Goal: Task Accomplishment & Management: Complete application form

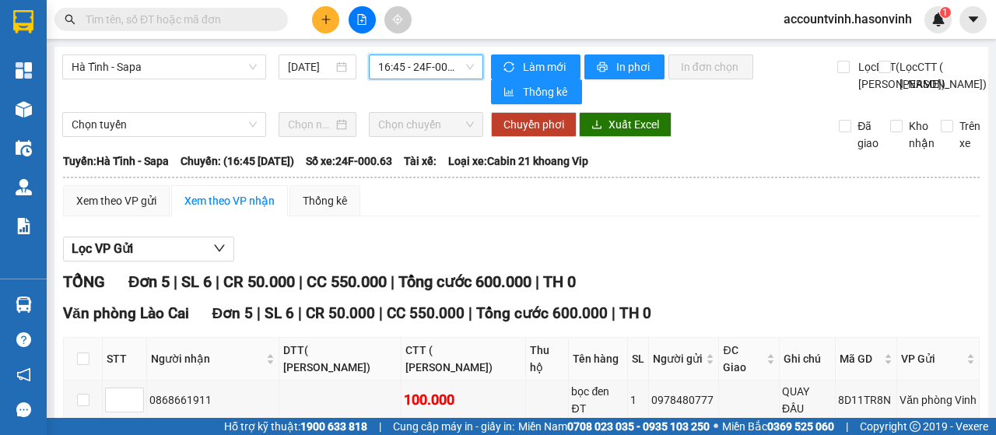
scroll to position [212, 0]
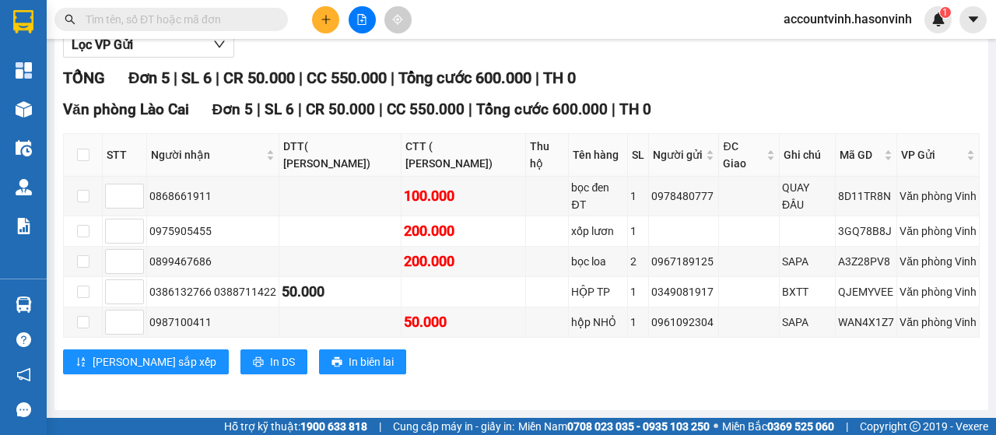
click at [332, 23] on button at bounding box center [325, 19] width 27 height 27
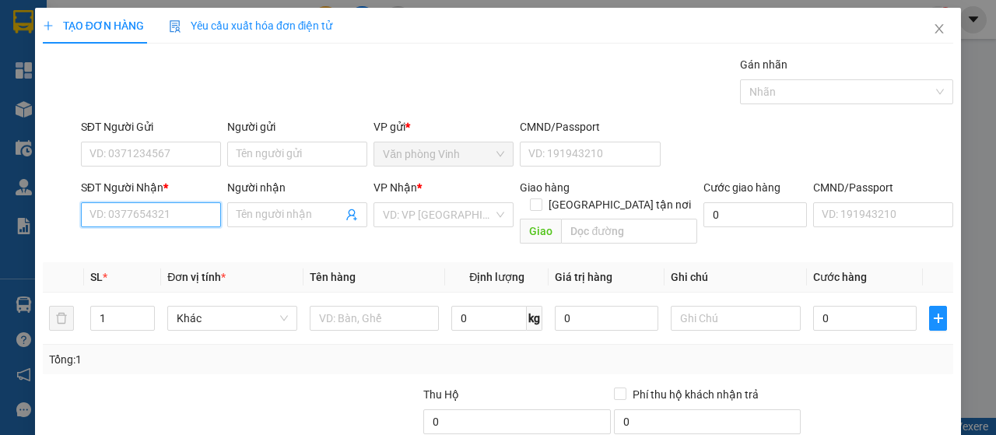
click at [168, 213] on input "SĐT Người Nhận *" at bounding box center [151, 214] width 140 height 25
type input "0"
click at [159, 237] on div "0916613163" at bounding box center [150, 245] width 120 height 17
type input "0916613163"
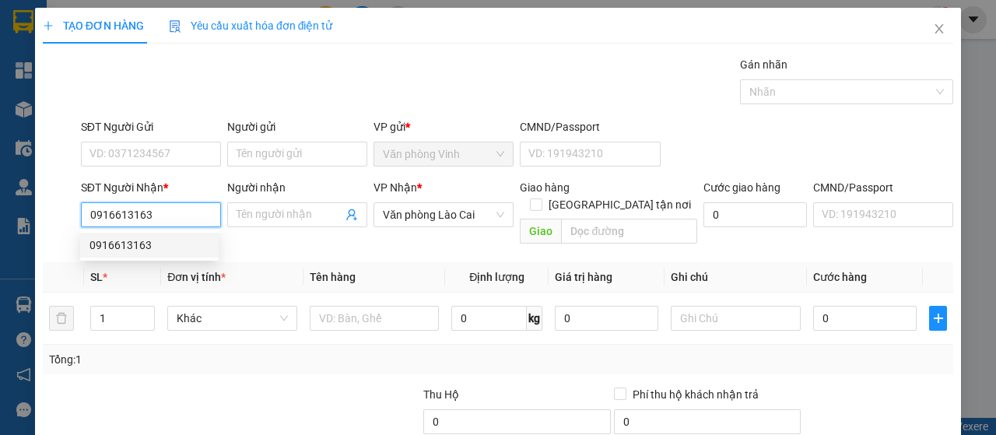
type input "50.000"
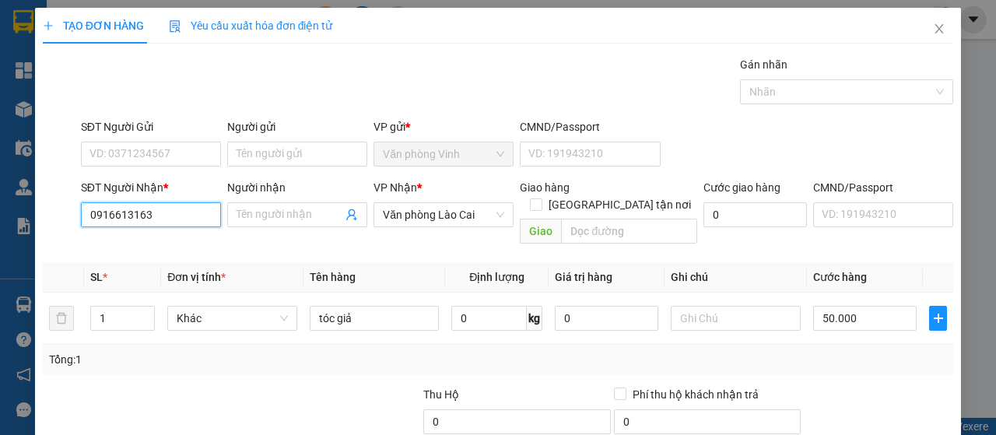
scroll to position [139, 0]
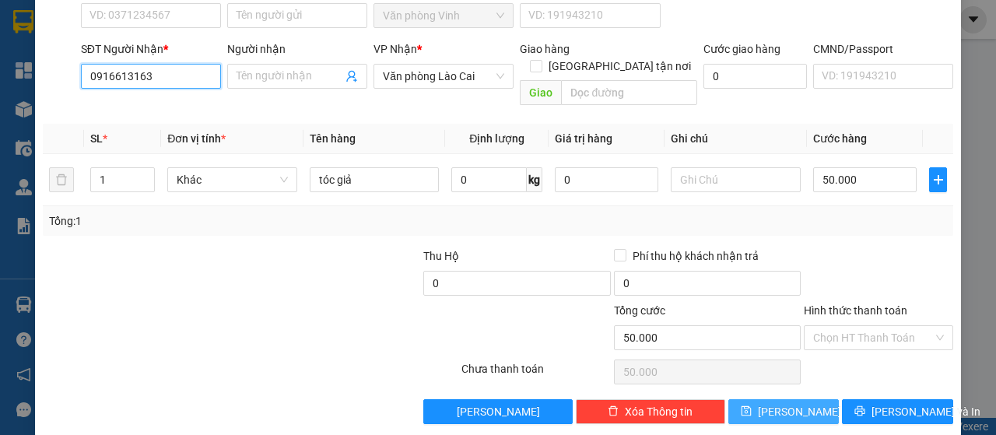
type input "0916613163"
click at [800, 399] on button "[PERSON_NAME]" at bounding box center [784, 411] width 111 height 25
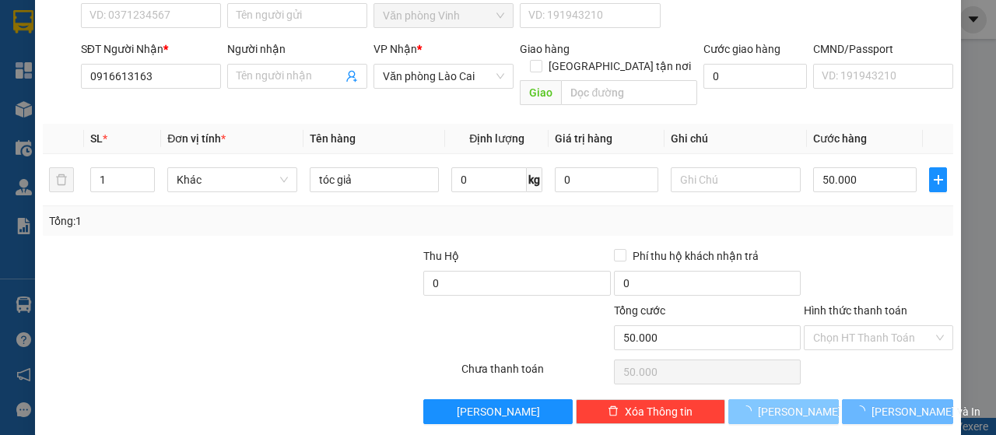
type input "0"
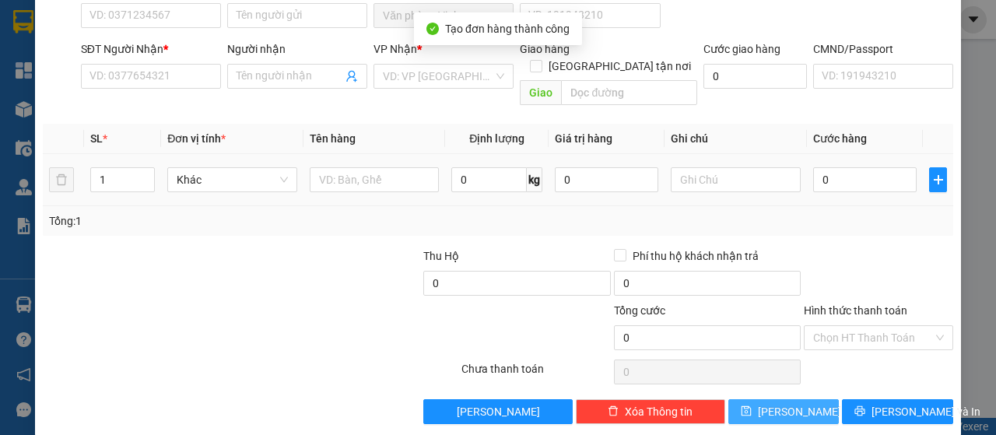
scroll to position [0, 0]
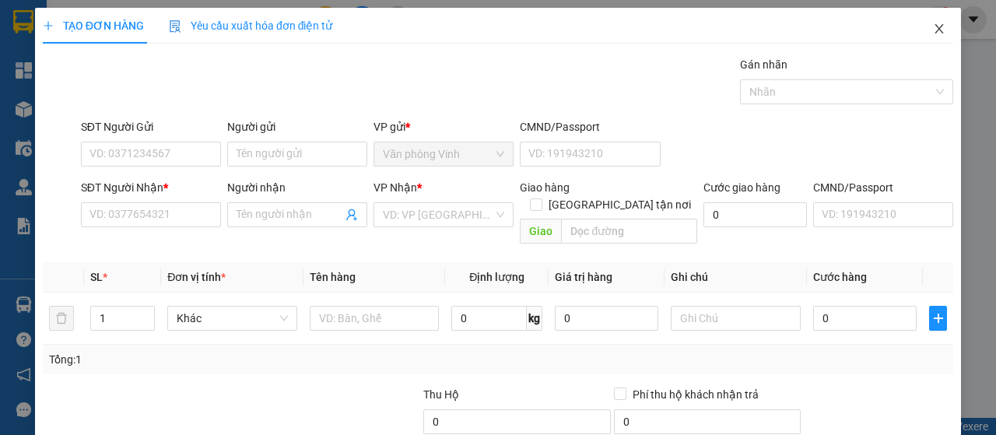
click at [936, 33] on span "Close" at bounding box center [940, 30] width 44 height 44
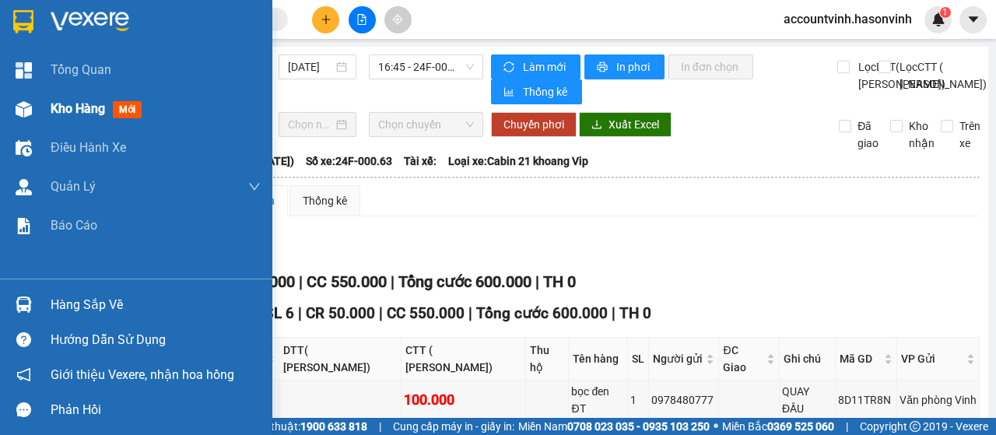
click at [16, 110] on img at bounding box center [24, 109] width 16 height 16
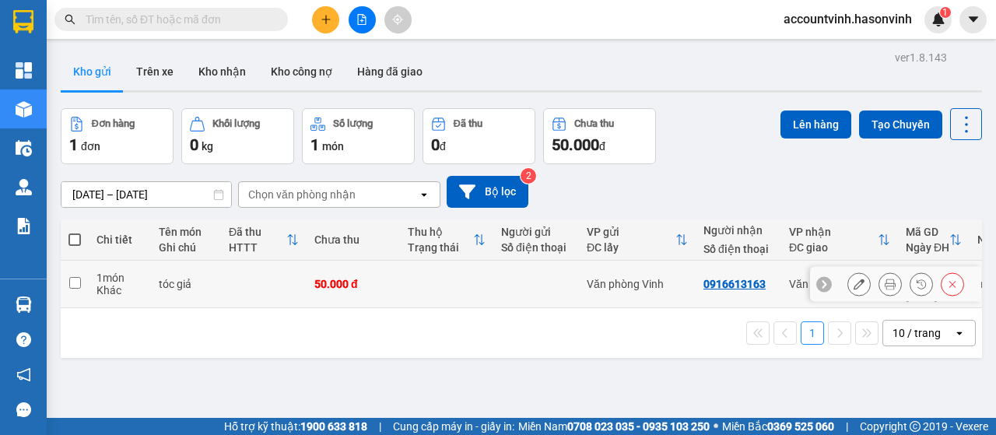
click at [73, 279] on input "checkbox" at bounding box center [75, 283] width 12 height 12
checkbox input "true"
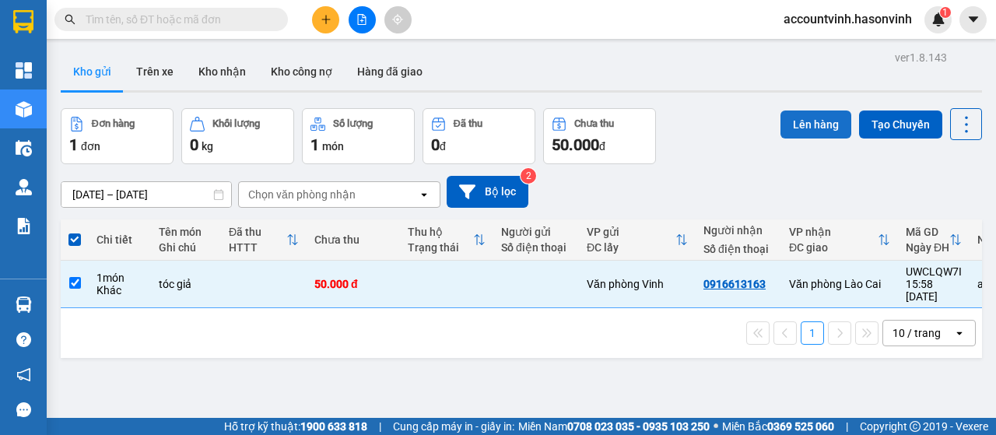
click at [788, 120] on button "Lên hàng" at bounding box center [816, 125] width 71 height 28
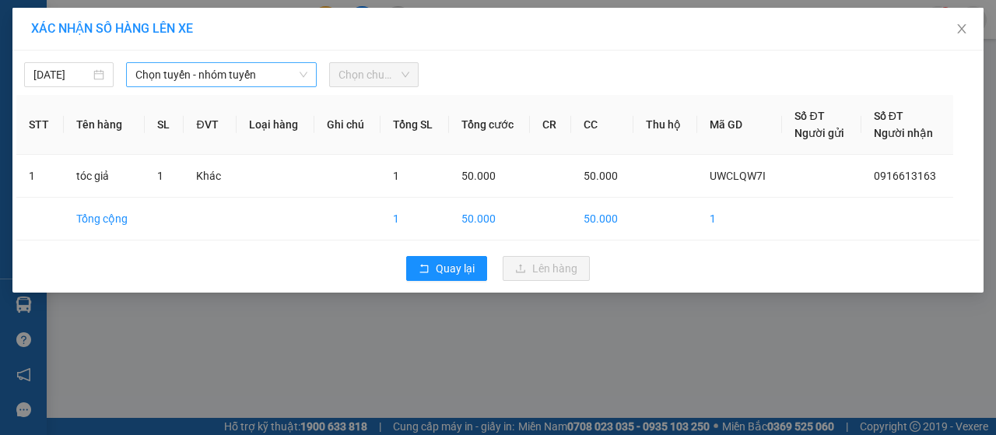
click at [262, 79] on span "Chọn tuyến - nhóm tuyến" at bounding box center [221, 74] width 172 height 23
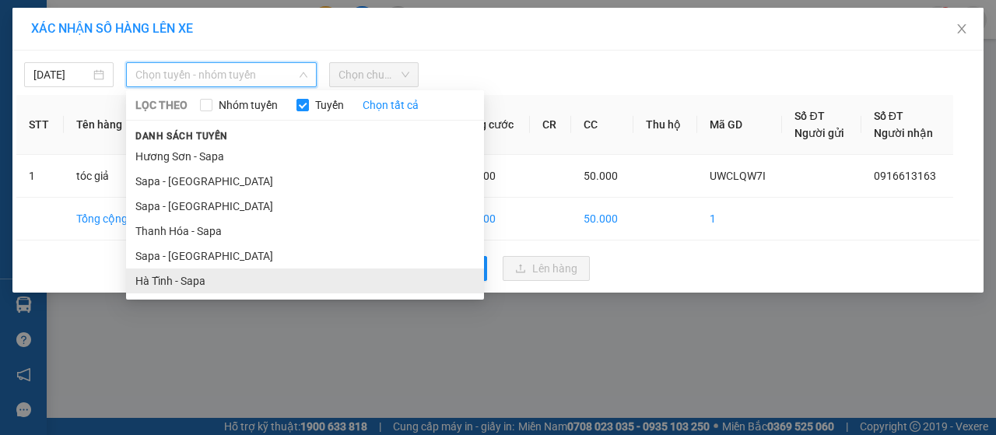
click at [220, 284] on li "Hà Tĩnh - Sapa" at bounding box center [305, 281] width 358 height 25
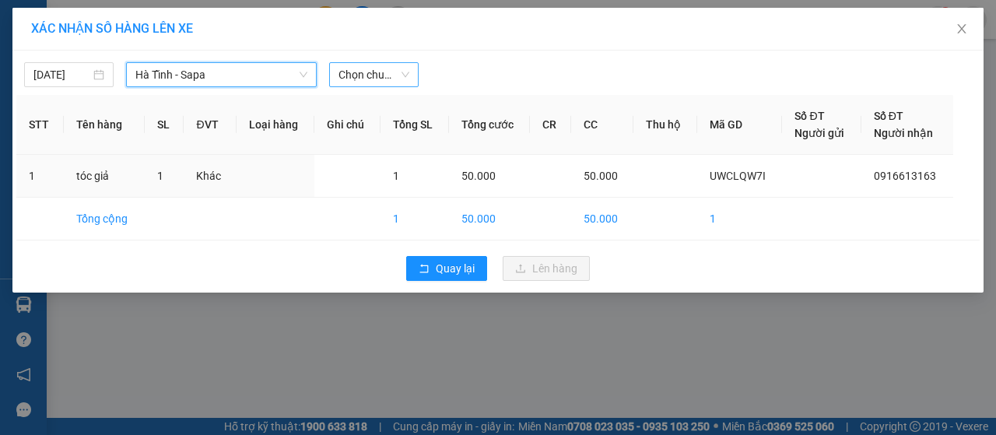
click at [394, 76] on span "Chọn chuyến" at bounding box center [374, 74] width 71 height 23
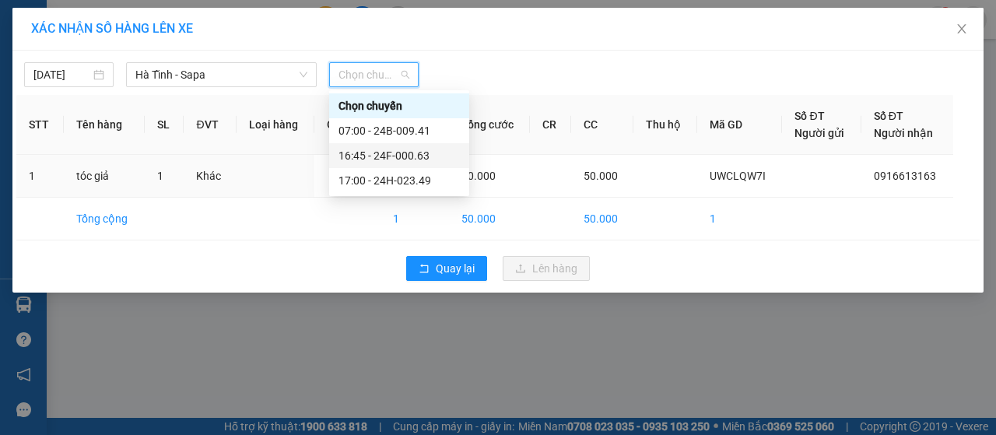
click at [416, 155] on div "16:45 - 24F-000.63" at bounding box center [399, 155] width 121 height 17
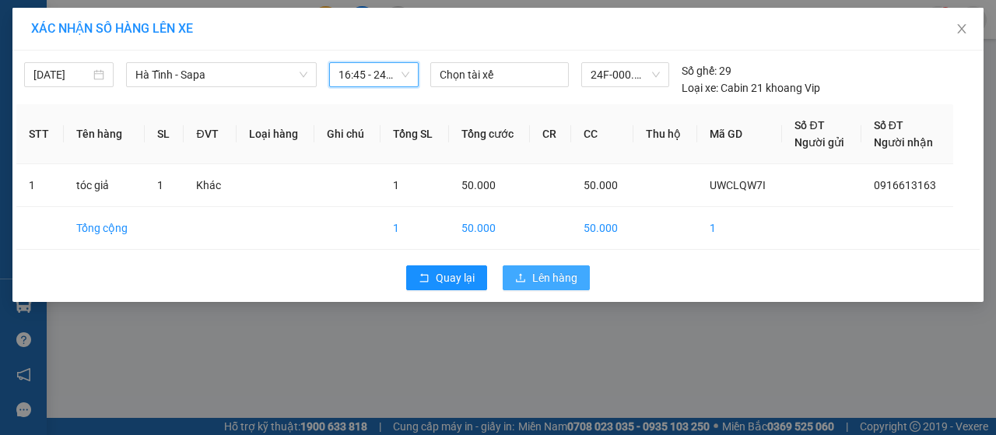
click at [546, 283] on span "Lên hàng" at bounding box center [554, 277] width 45 height 17
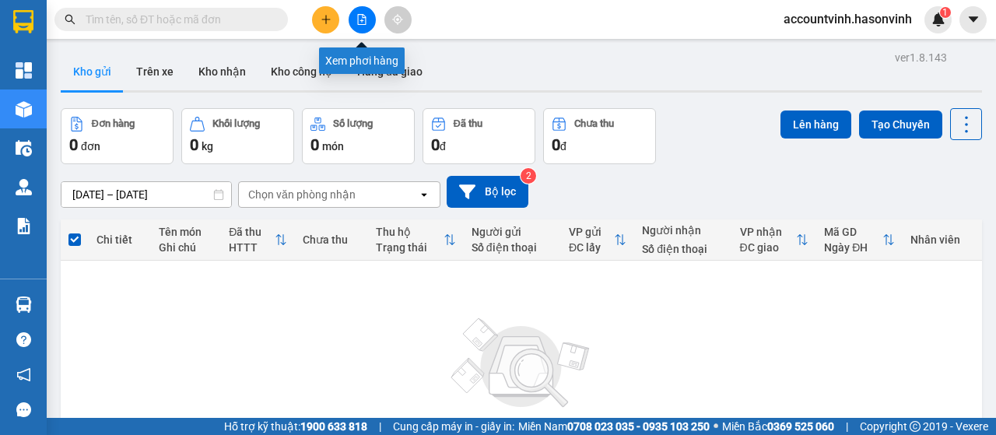
click at [364, 9] on button at bounding box center [362, 19] width 27 height 27
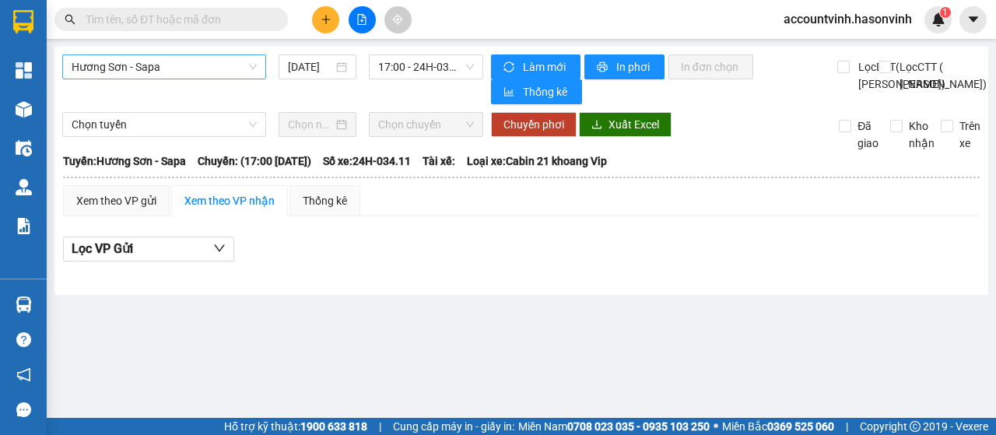
click at [153, 63] on span "Hương Sơn - Sapa" at bounding box center [164, 66] width 185 height 23
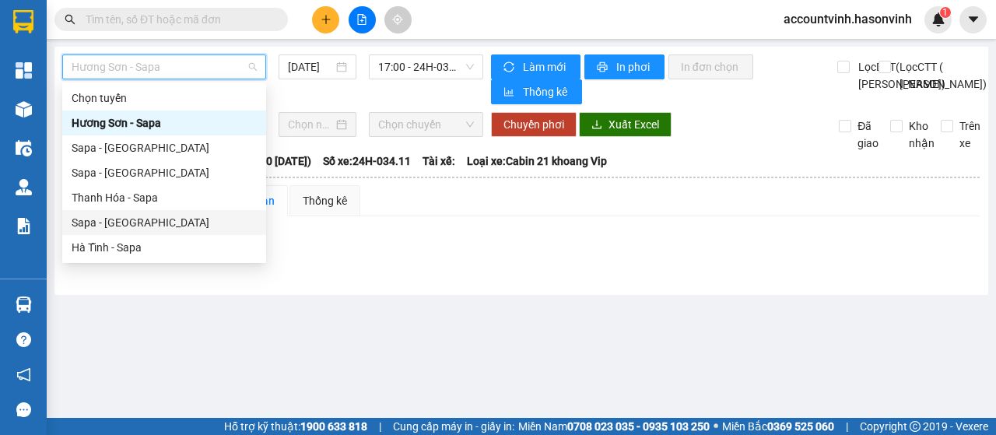
click at [156, 223] on div "Sapa - [GEOGRAPHIC_DATA]" at bounding box center [164, 222] width 185 height 17
type input "[DATE]"
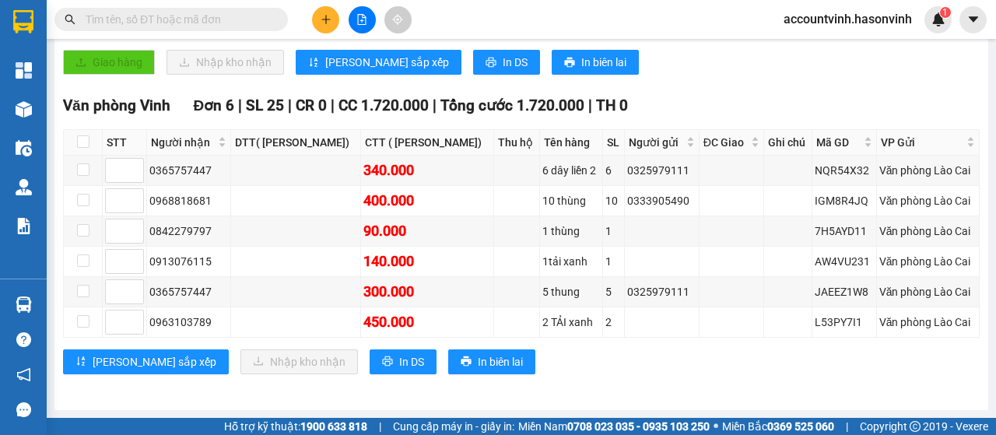
scroll to position [523, 0]
click at [328, 19] on icon "plus" at bounding box center [326, 19] width 11 height 11
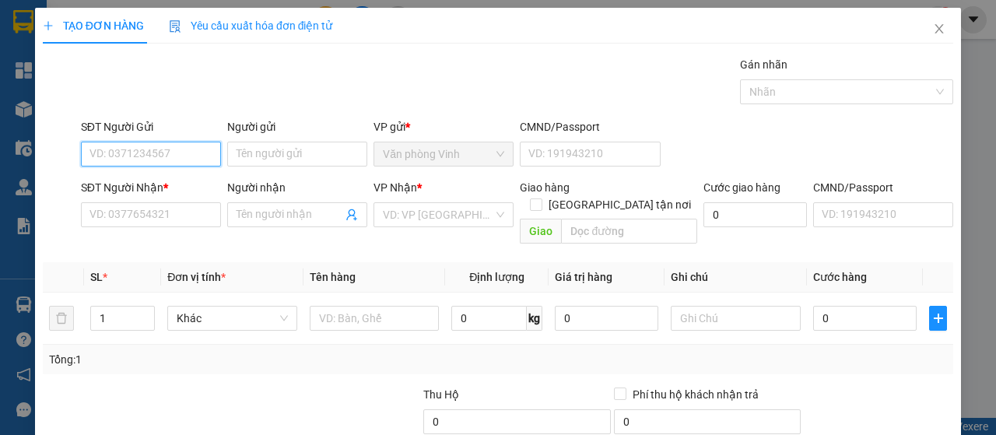
click at [174, 153] on input "SĐT Người Gửi" at bounding box center [151, 154] width 140 height 25
click at [168, 183] on div "0913548036" at bounding box center [150, 184] width 120 height 17
type input "0913548036"
type input "0976113890"
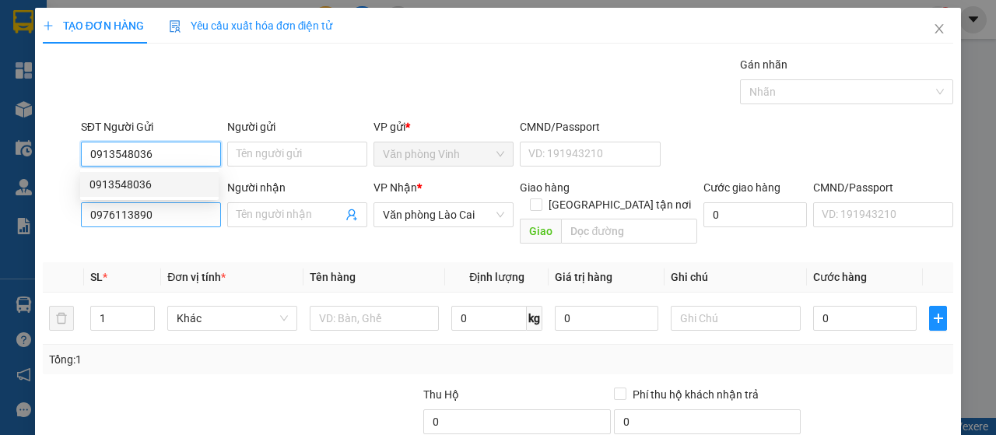
type input "50.000"
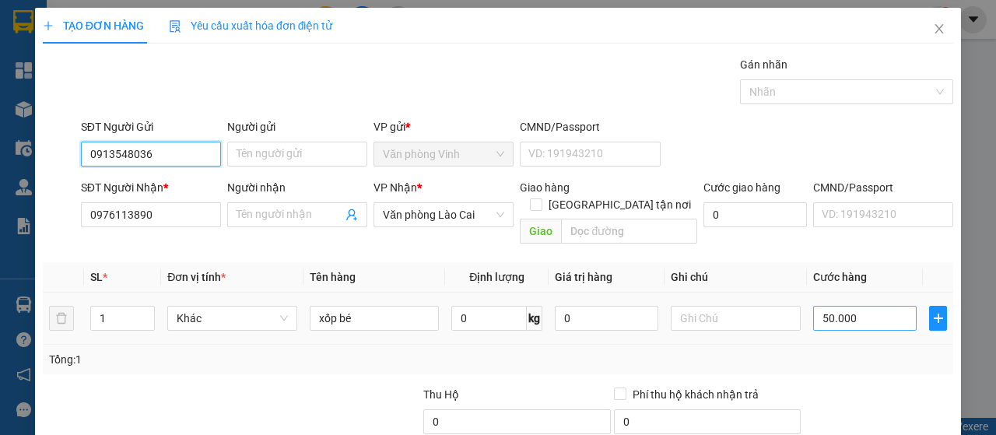
type input "0913548036"
click at [843, 306] on input "50.000" at bounding box center [866, 318] width 104 height 25
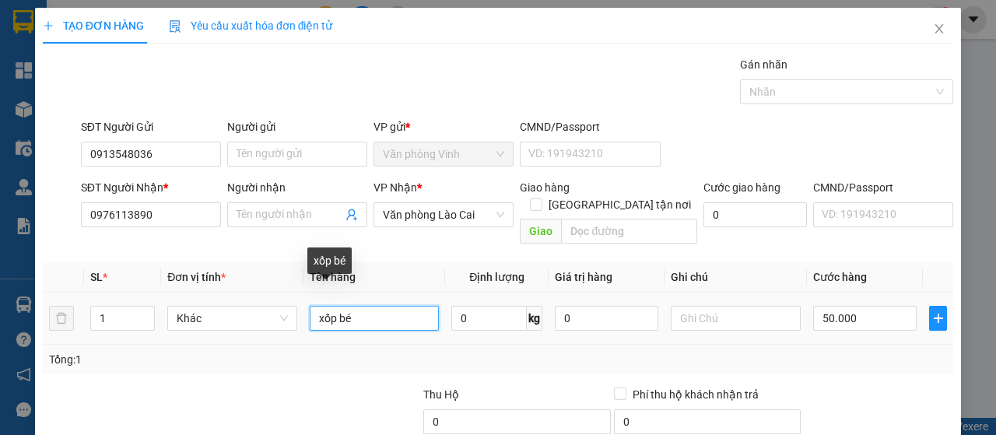
click at [353, 306] on input "xốp bé" at bounding box center [375, 318] width 130 height 25
type input "xốp TP"
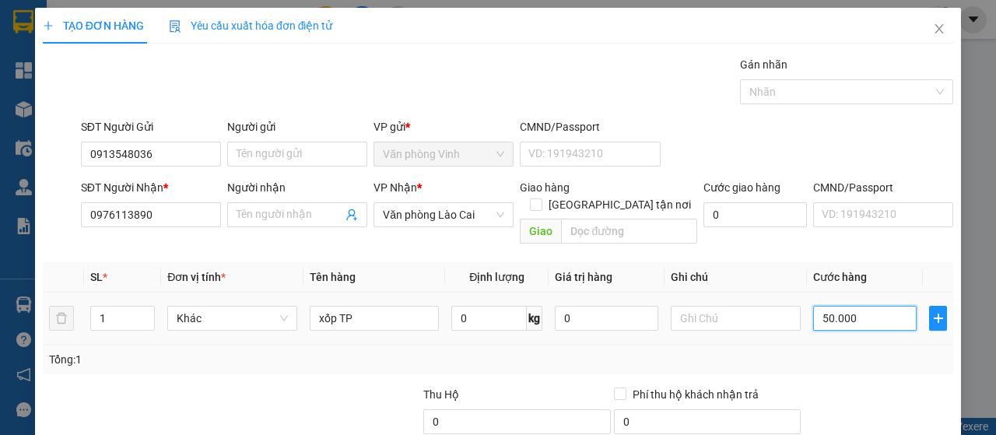
click at [837, 306] on input "50.000" at bounding box center [866, 318] width 104 height 25
type input "7"
type input "70"
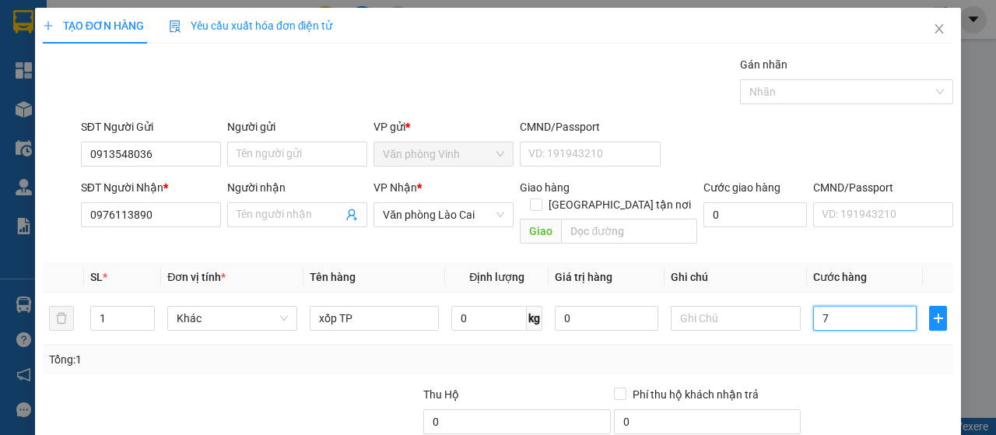
type input "70"
type input "700"
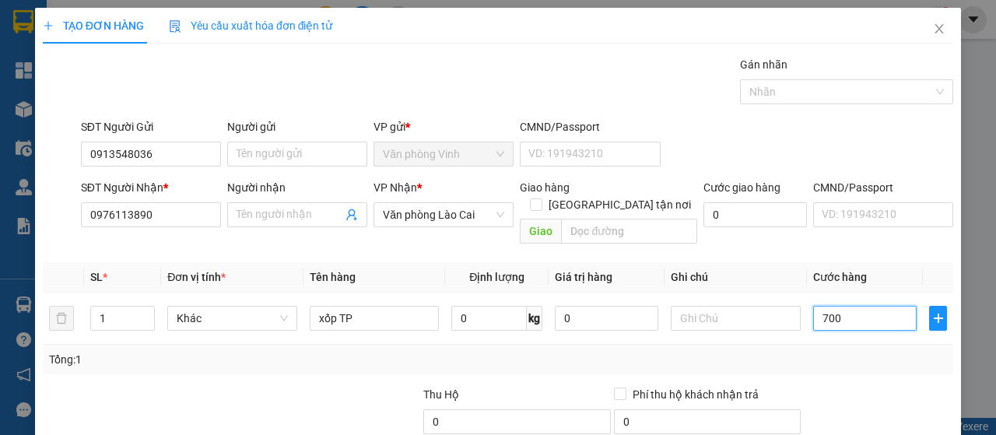
type input "7.000"
type input "70.000"
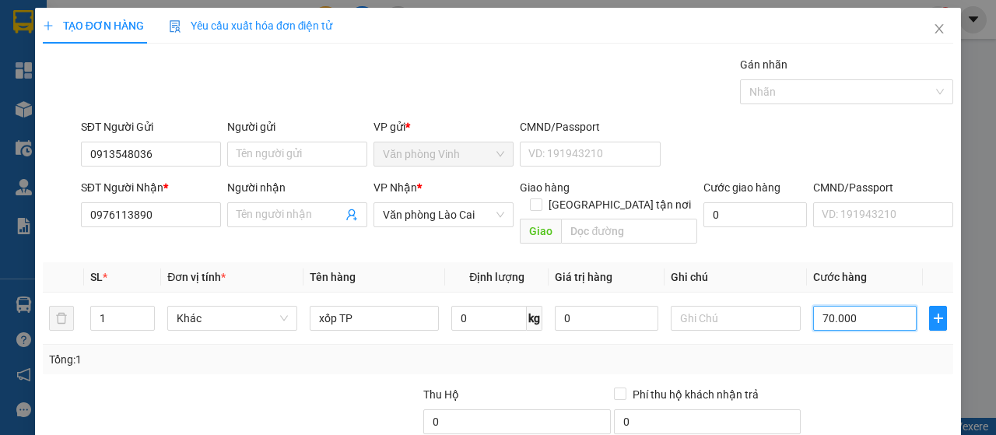
scroll to position [139, 0]
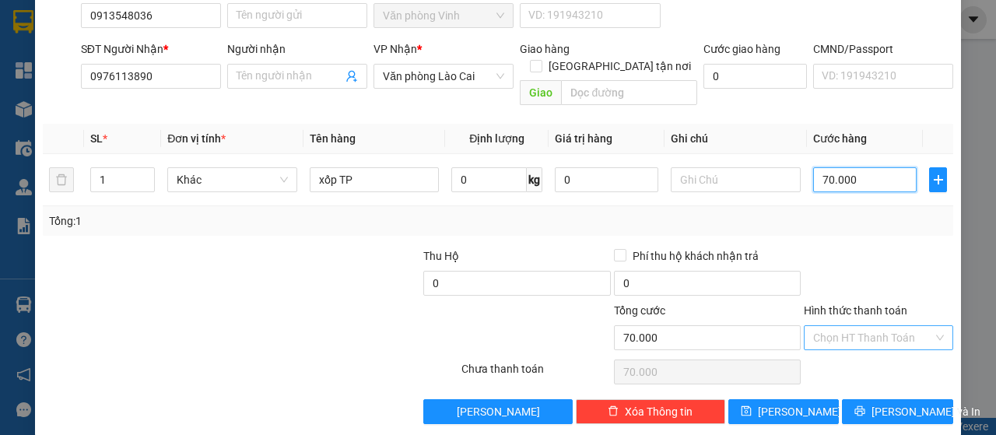
type input "70.000"
click at [869, 326] on input "Hình thức thanh toán" at bounding box center [874, 337] width 120 height 23
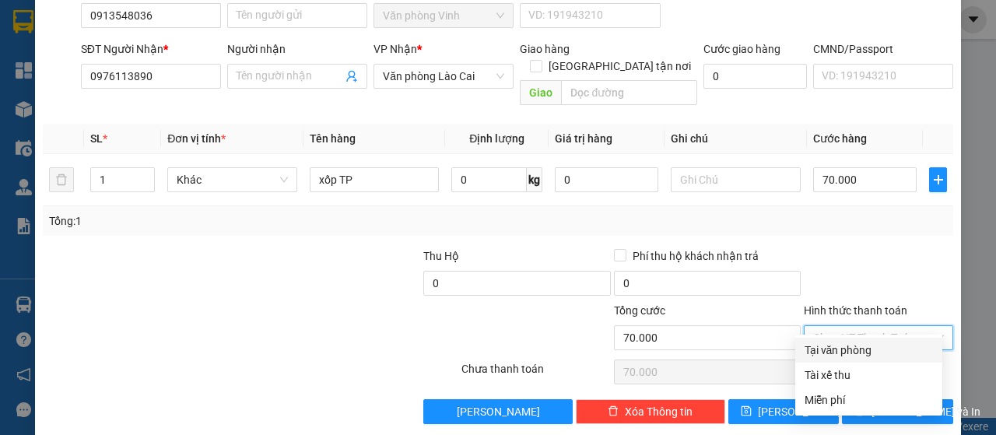
click at [871, 353] on div "Tại văn phòng" at bounding box center [869, 350] width 128 height 17
type input "0"
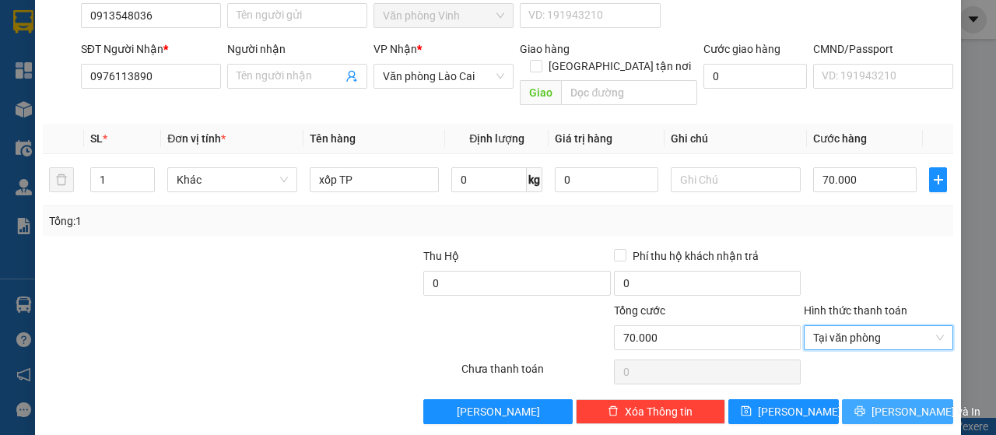
click at [896, 403] on span "[PERSON_NAME] và In" at bounding box center [926, 411] width 109 height 17
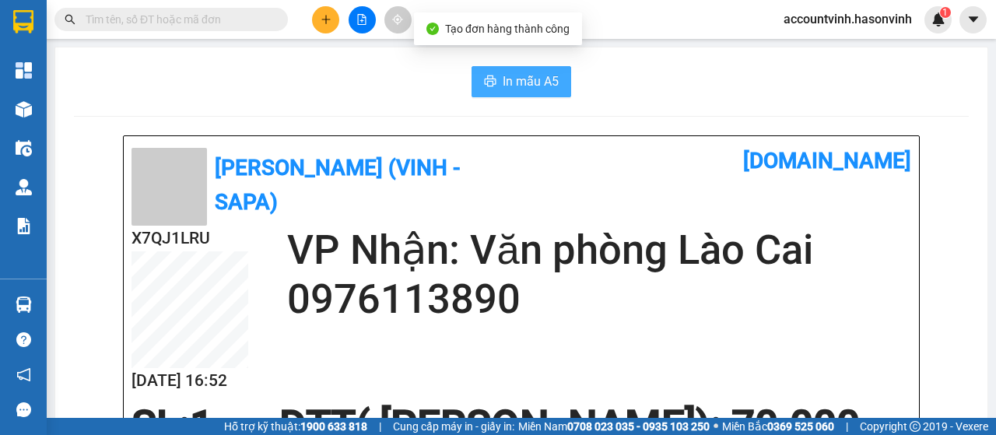
click at [540, 90] on span "In mẫu A5" at bounding box center [531, 81] width 56 height 19
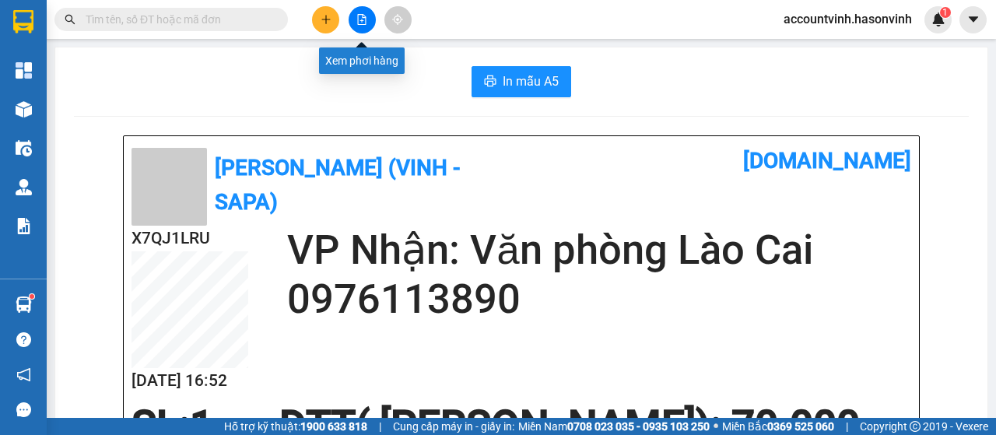
click at [368, 19] on button at bounding box center [362, 19] width 27 height 27
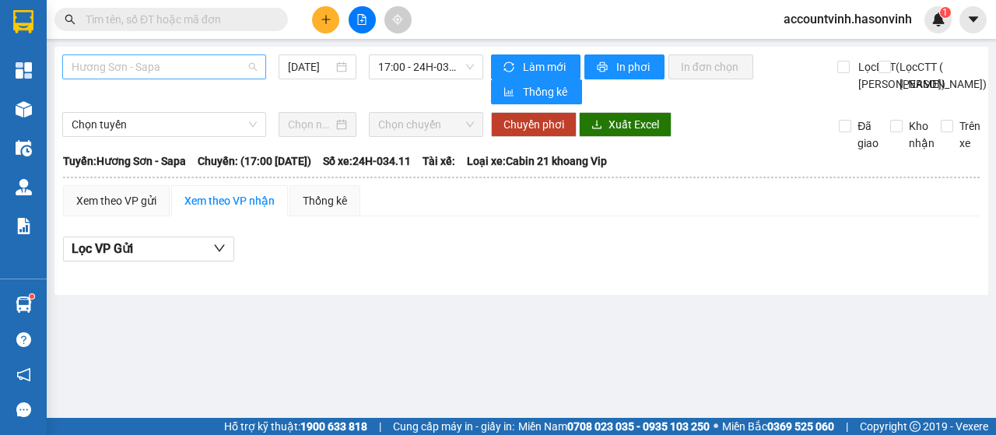
click at [170, 72] on span "Hương Sơn - Sapa" at bounding box center [164, 66] width 185 height 23
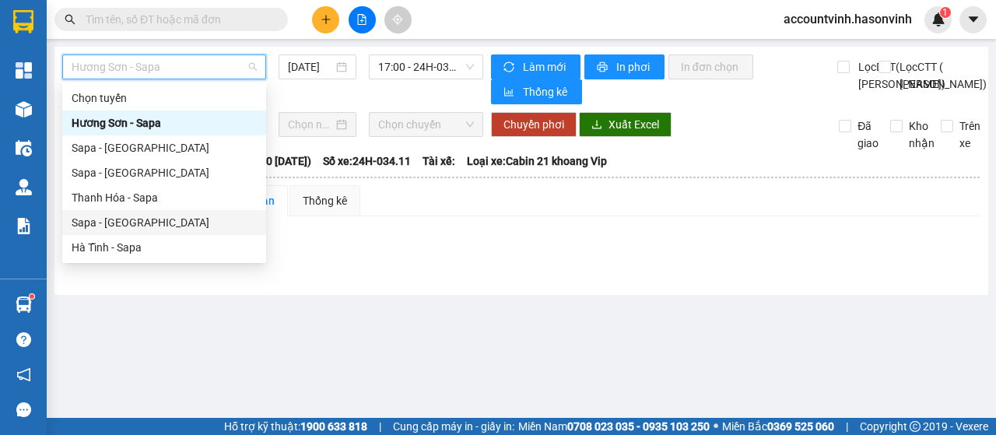
click at [114, 227] on div "Sapa - [GEOGRAPHIC_DATA]" at bounding box center [164, 222] width 185 height 17
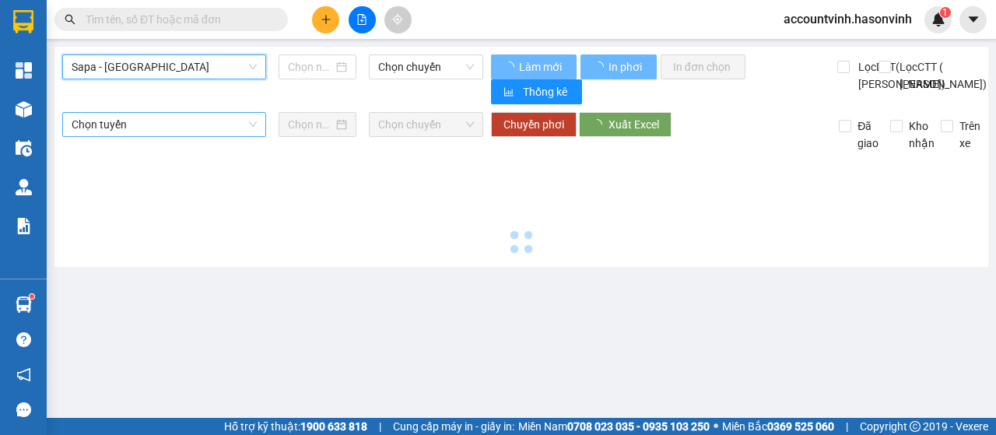
type input "[DATE]"
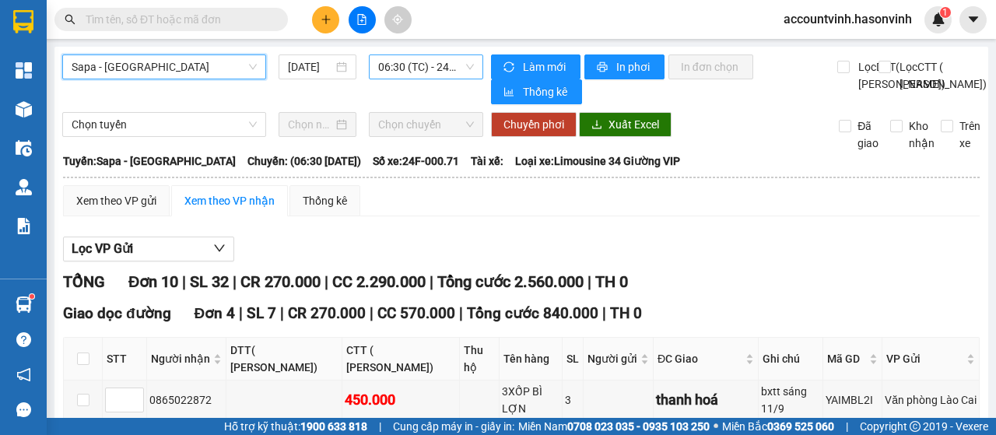
click at [424, 68] on span "06:30 (TC) - 24F-000.71" at bounding box center [425, 66] width 95 height 23
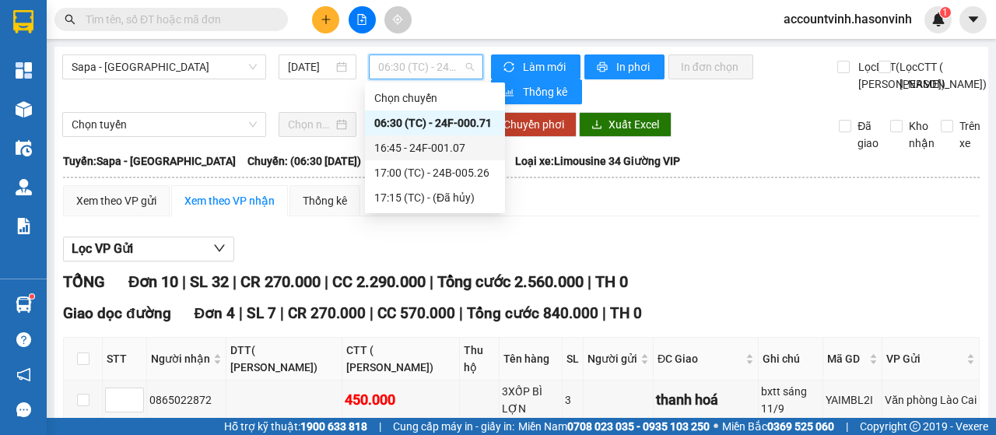
click at [455, 148] on div "16:45 - 24F-001.07" at bounding box center [434, 147] width 121 height 17
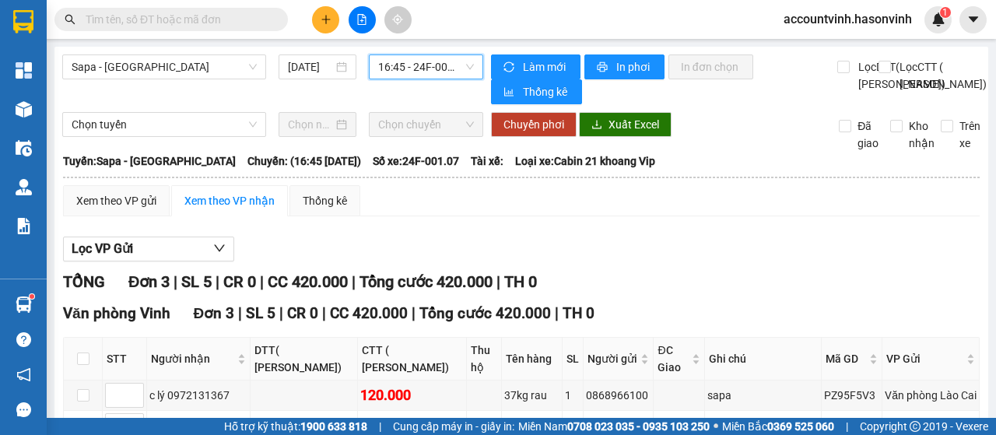
click at [410, 68] on span "16:45 - 24F-001.07" at bounding box center [425, 66] width 95 height 23
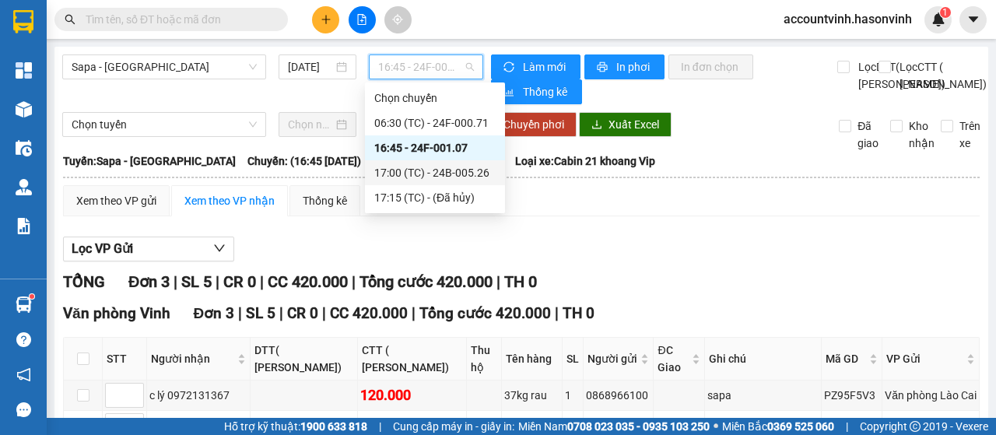
click at [435, 167] on div "17:00 (TC) - 24B-005.26" at bounding box center [434, 172] width 121 height 17
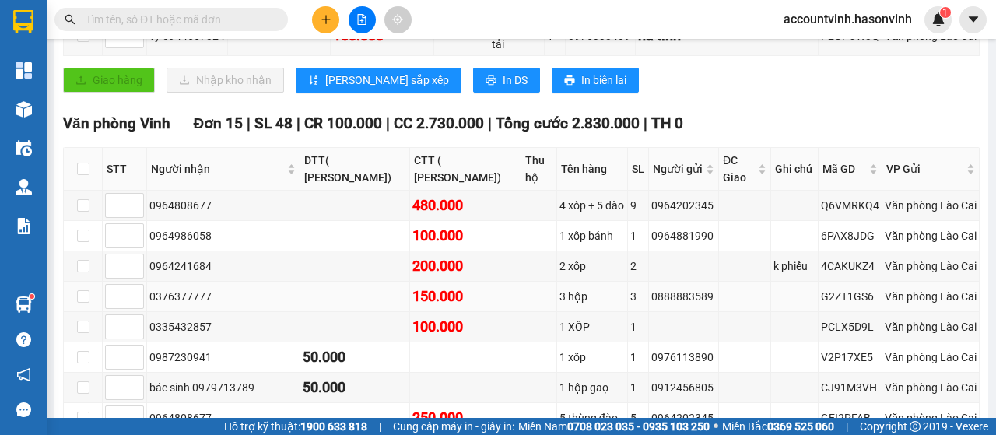
scroll to position [545, 0]
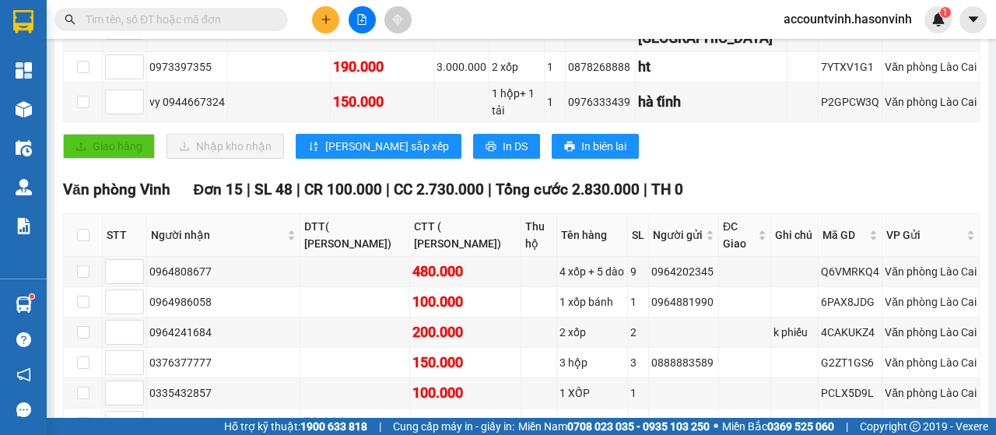
click at [331, 12] on button at bounding box center [325, 19] width 27 height 27
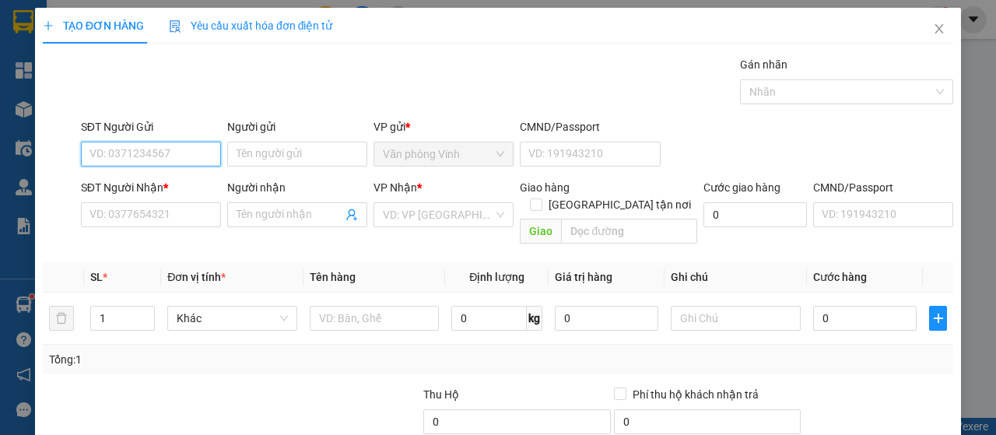
click at [176, 160] on input "SĐT Người Gửi" at bounding box center [151, 154] width 140 height 25
click at [171, 153] on input "SĐT Người Gửi" at bounding box center [151, 154] width 140 height 25
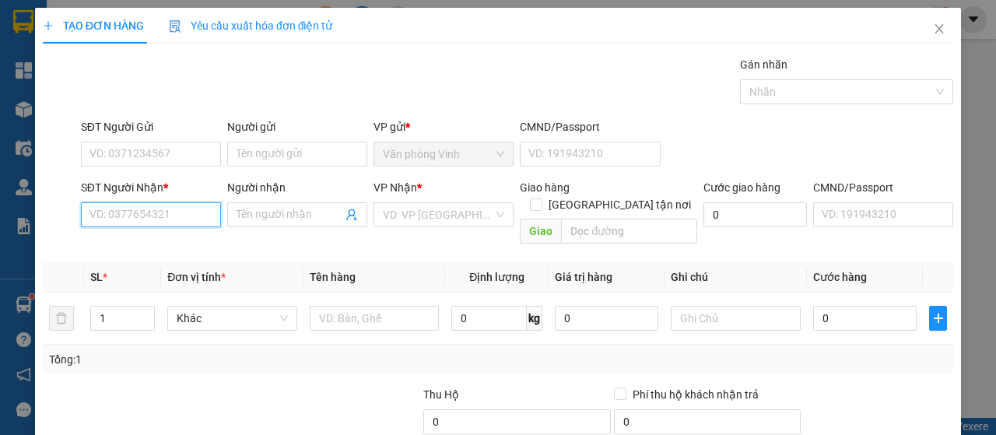
click at [174, 213] on input "SĐT Người Nhận *" at bounding box center [151, 214] width 140 height 25
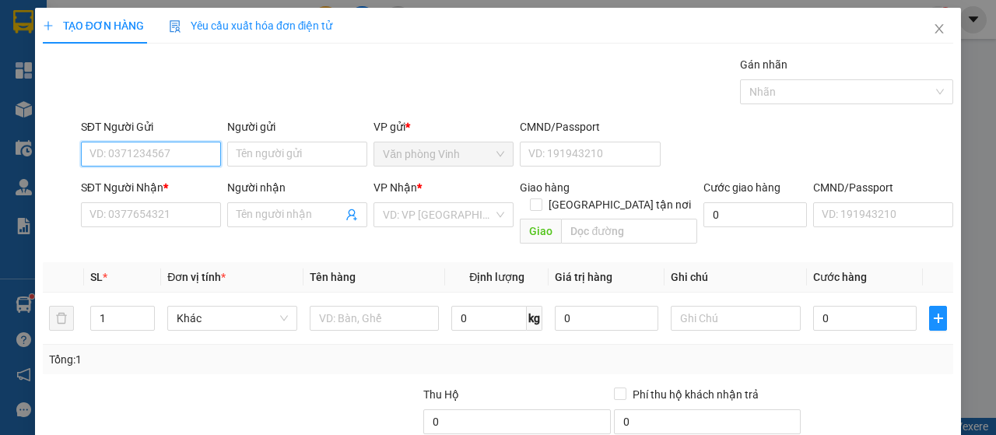
click at [184, 151] on input "SĐT Người Gửi" at bounding box center [151, 154] width 140 height 25
click at [186, 180] on div "0347282626" at bounding box center [150, 184] width 120 height 17
type input "0347282626"
type input "0912032430"
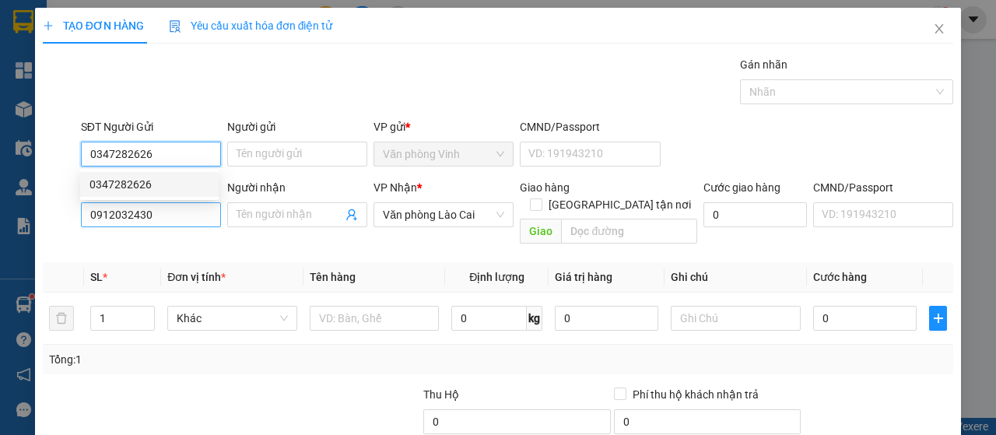
type input "50.000"
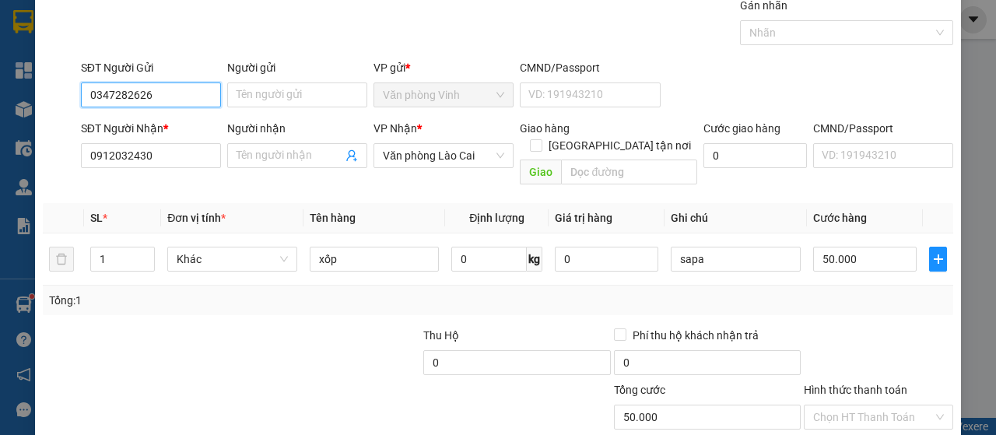
scroll to position [139, 0]
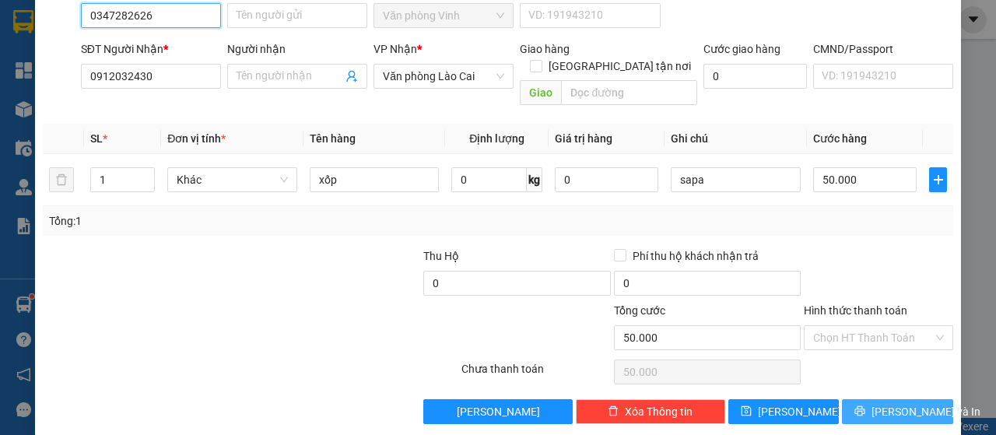
type input "0347282626"
drag, startPoint x: 895, startPoint y: 396, endPoint x: 815, endPoint y: 346, distance: 94.4
click at [894, 403] on span "[PERSON_NAME] và In" at bounding box center [926, 411] width 109 height 17
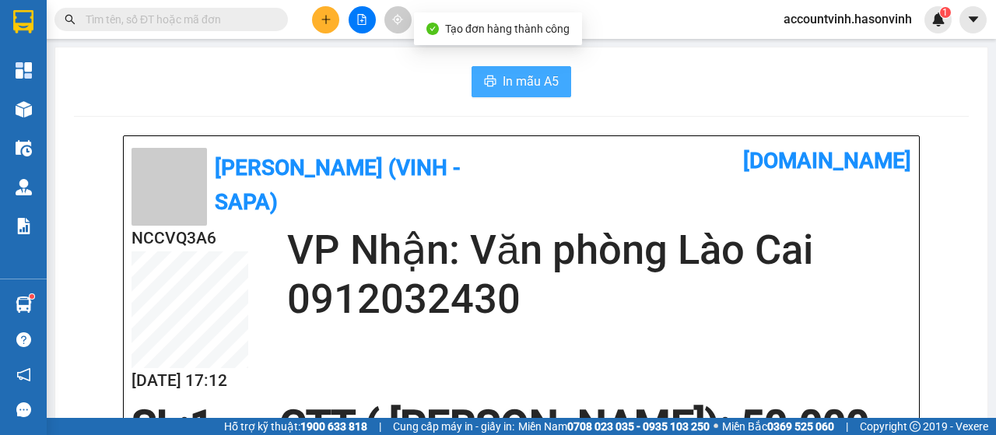
click at [509, 84] on span "In mẫu A5" at bounding box center [531, 81] width 56 height 19
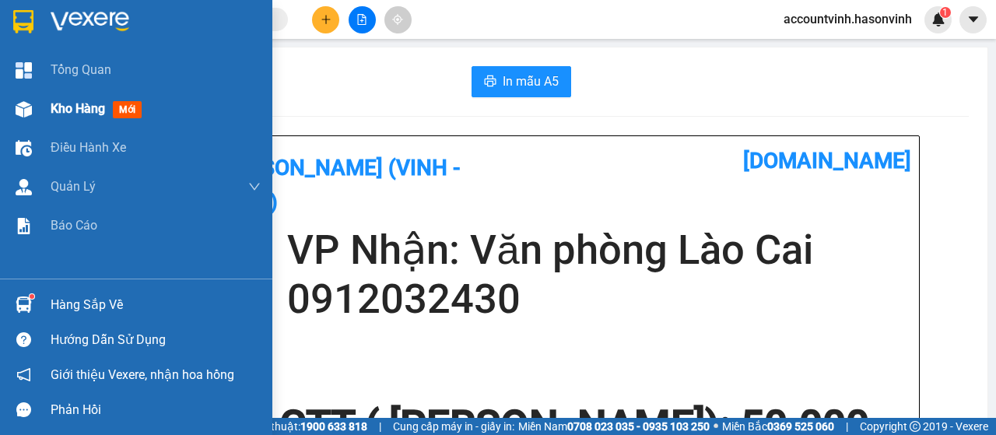
click at [21, 108] on img at bounding box center [24, 109] width 16 height 16
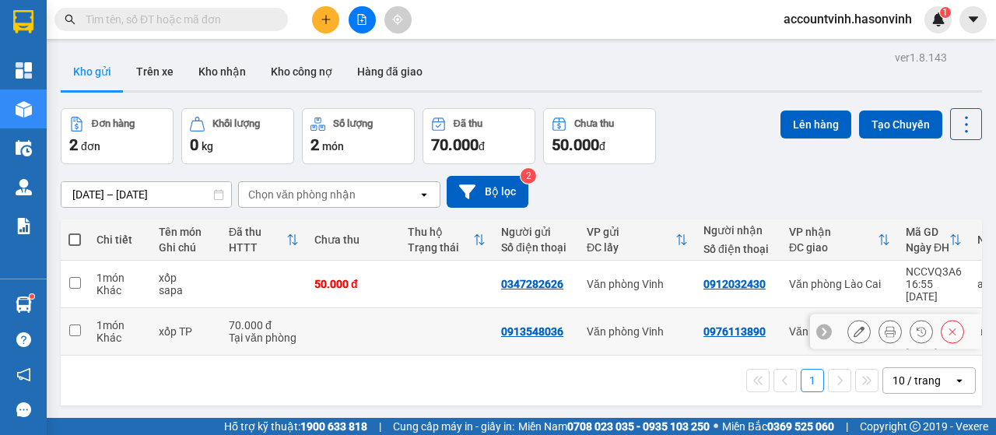
click at [76, 325] on input "checkbox" at bounding box center [75, 331] width 12 height 12
checkbox input "true"
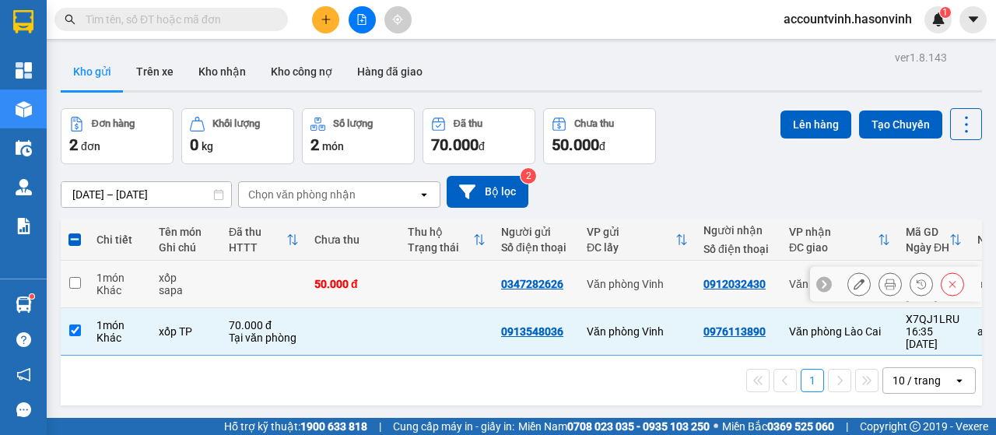
click at [70, 277] on input "checkbox" at bounding box center [75, 283] width 12 height 12
checkbox input "true"
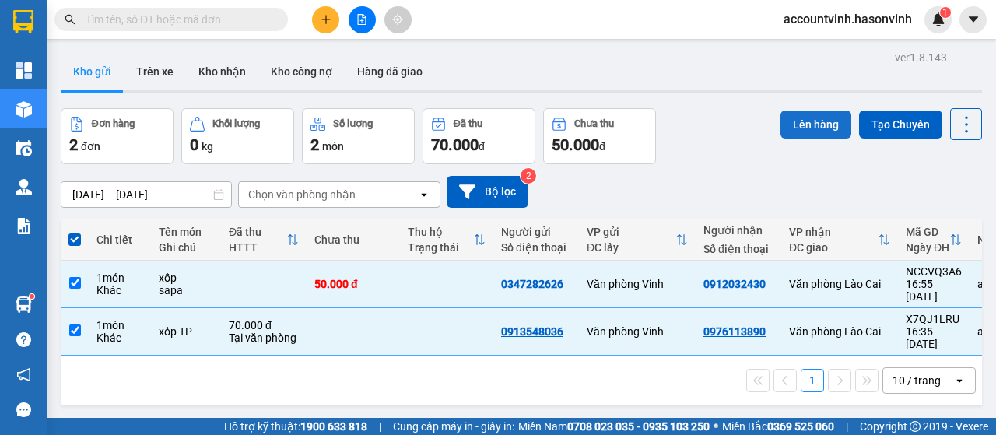
click at [817, 121] on button "Lên hàng" at bounding box center [816, 125] width 71 height 28
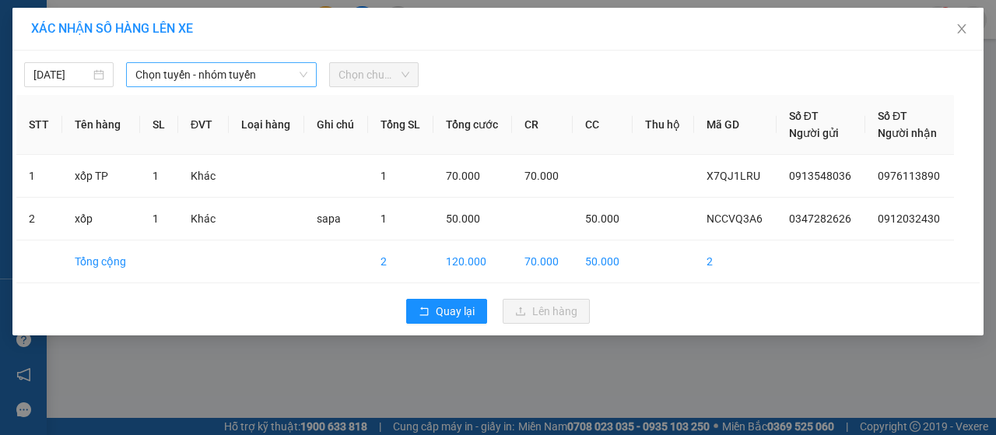
click at [228, 79] on span "Chọn tuyến - nhóm tuyến" at bounding box center [221, 74] width 172 height 23
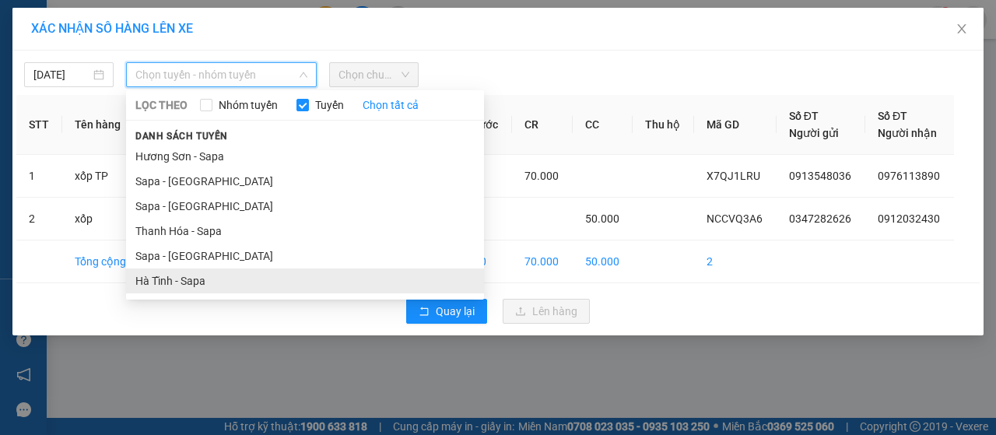
drag, startPoint x: 202, startPoint y: 283, endPoint x: 229, endPoint y: 264, distance: 32.4
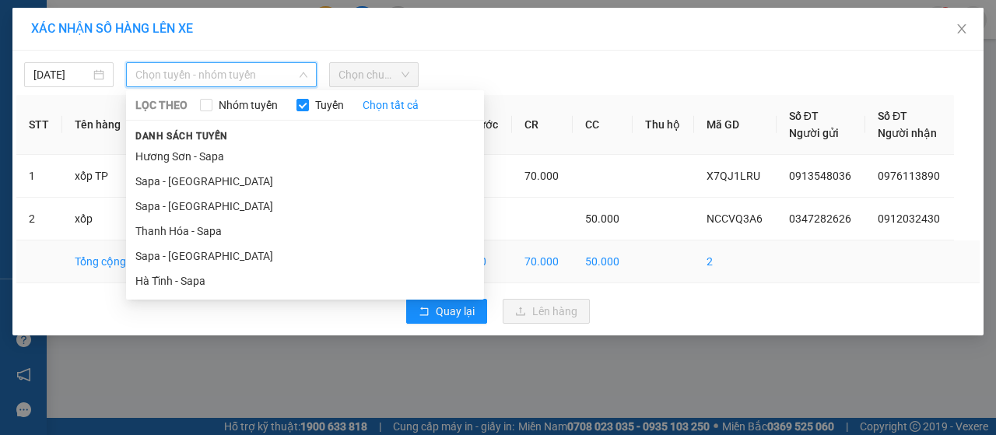
click at [207, 281] on li "Hà Tĩnh - Sapa" at bounding box center [305, 281] width 358 height 25
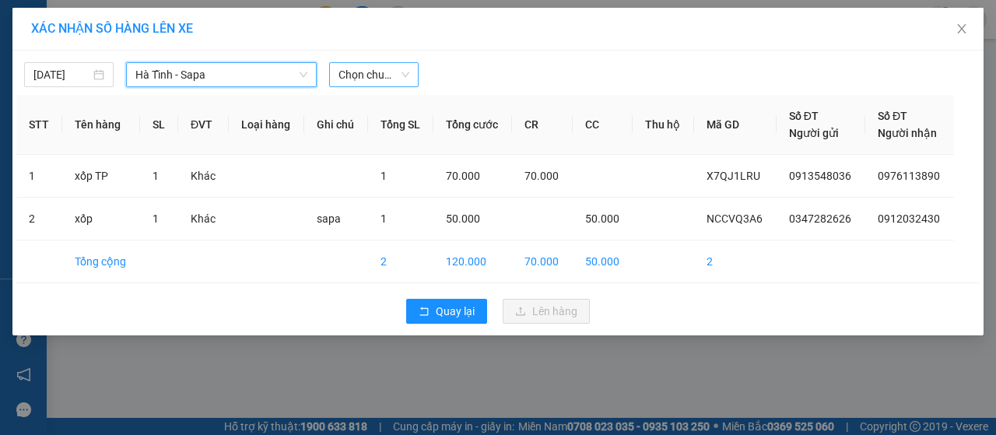
click at [382, 79] on span "Chọn chuyến" at bounding box center [374, 74] width 71 height 23
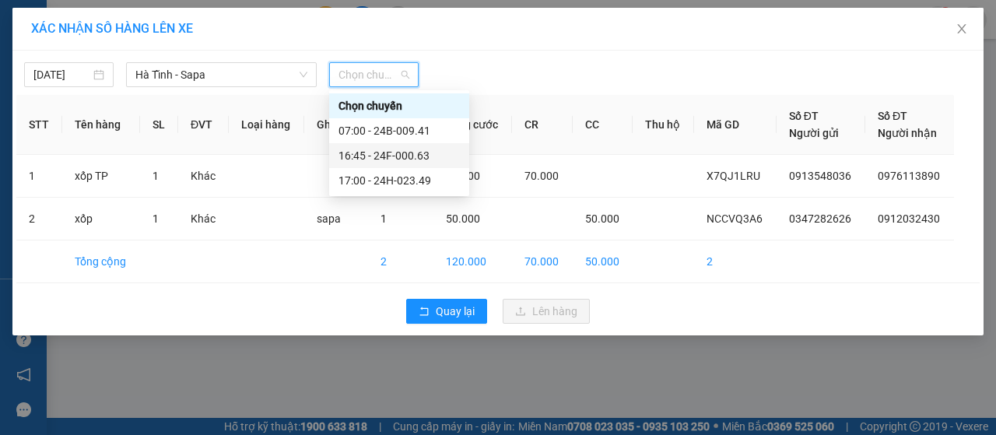
click at [406, 163] on div "16:45 - 24F-000.63" at bounding box center [399, 155] width 121 height 17
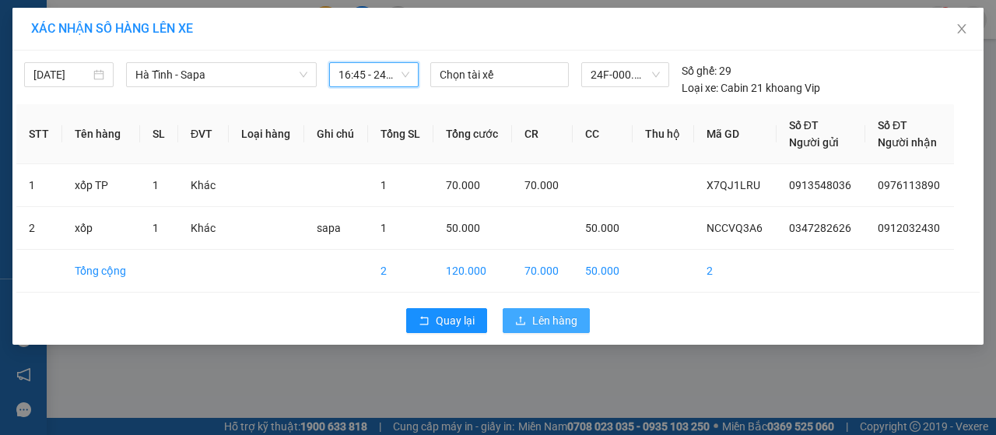
click at [551, 322] on span "Lên hàng" at bounding box center [554, 320] width 45 height 17
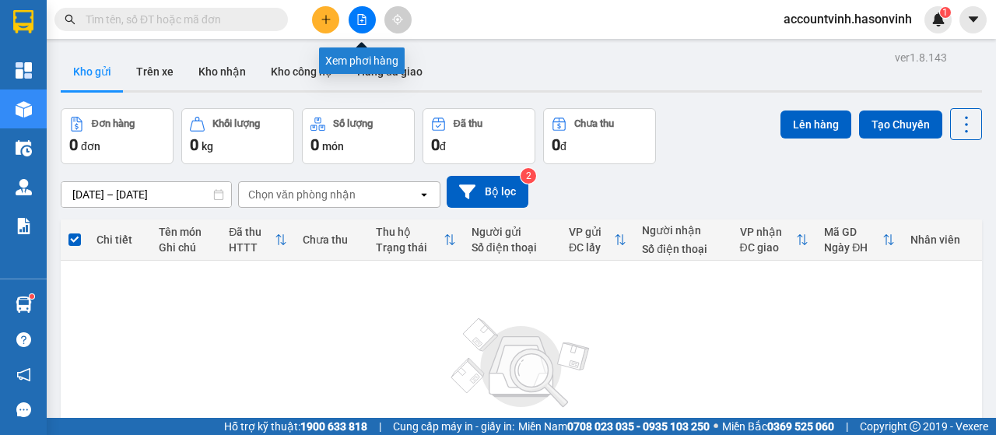
click at [361, 12] on button at bounding box center [362, 19] width 27 height 27
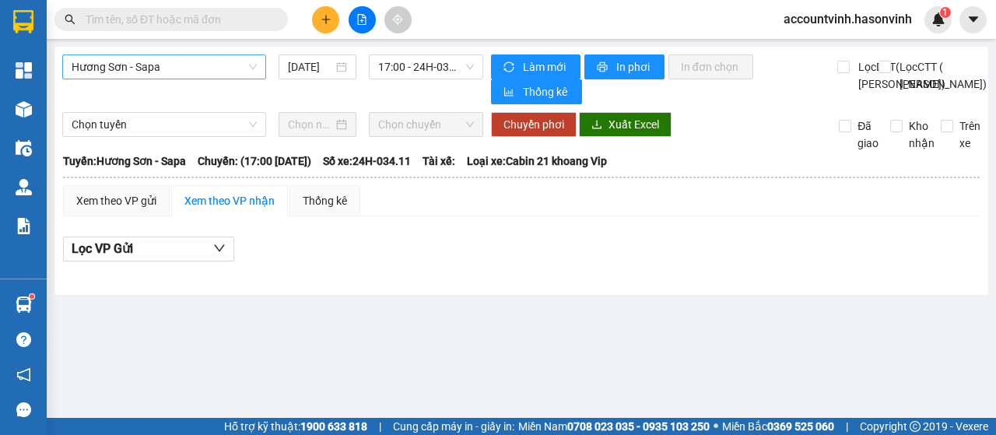
click at [115, 66] on span "Hương Sơn - Sapa" at bounding box center [164, 66] width 185 height 23
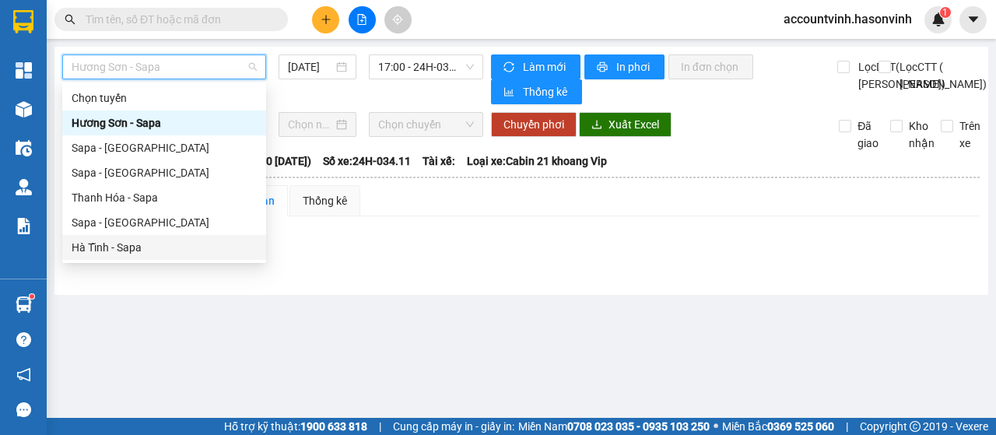
drag, startPoint x: 171, startPoint y: 250, endPoint x: 321, endPoint y: 146, distance: 182.3
click at [174, 248] on div "Hà Tĩnh - Sapa" at bounding box center [164, 247] width 185 height 17
type input "[DATE]"
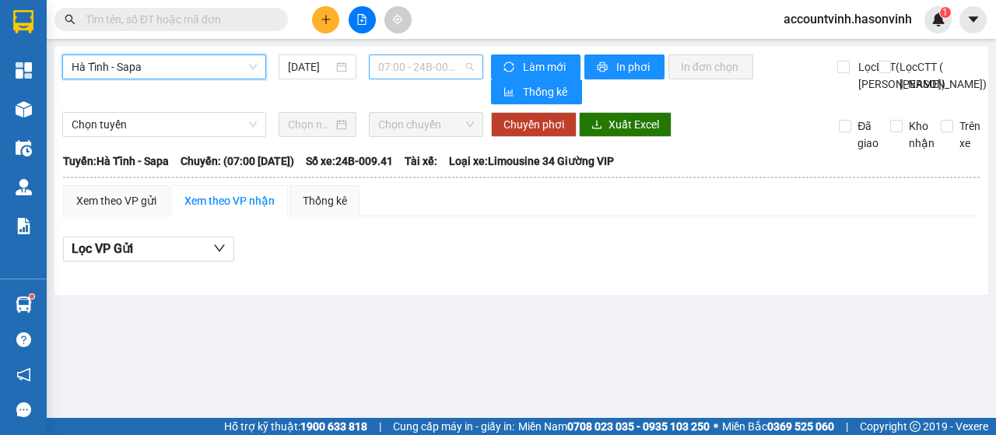
click at [394, 68] on span "07:00 - 24B-009.41" at bounding box center [425, 66] width 95 height 23
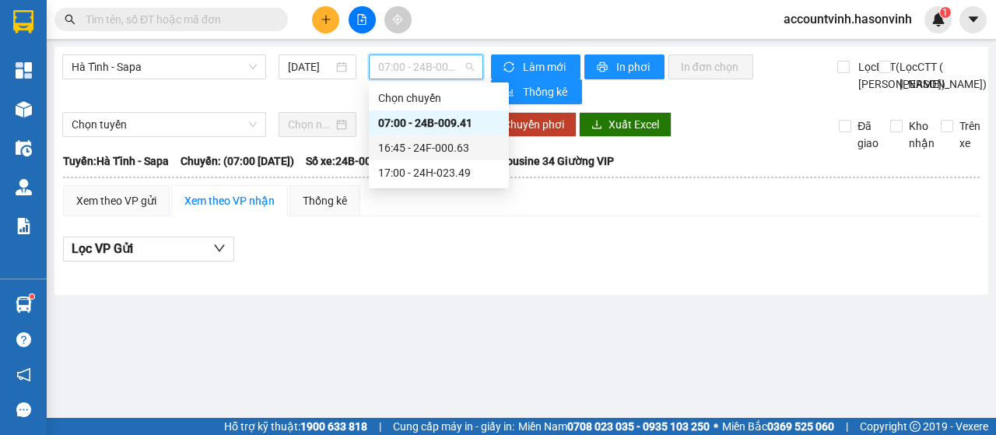
click at [433, 149] on div "16:45 - 24F-000.63" at bounding box center [438, 147] width 121 height 17
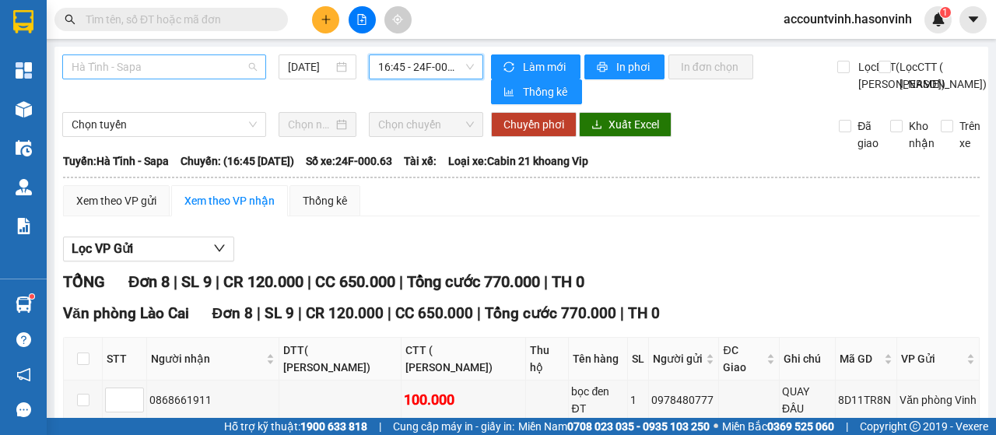
click at [168, 77] on span "Hà Tĩnh - Sapa" at bounding box center [164, 66] width 185 height 23
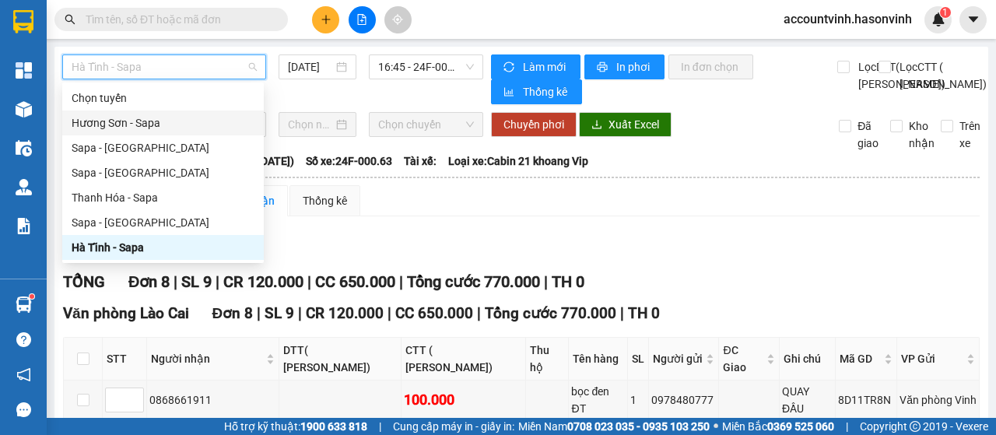
click at [129, 122] on div "Hương Sơn - Sapa" at bounding box center [163, 122] width 183 height 17
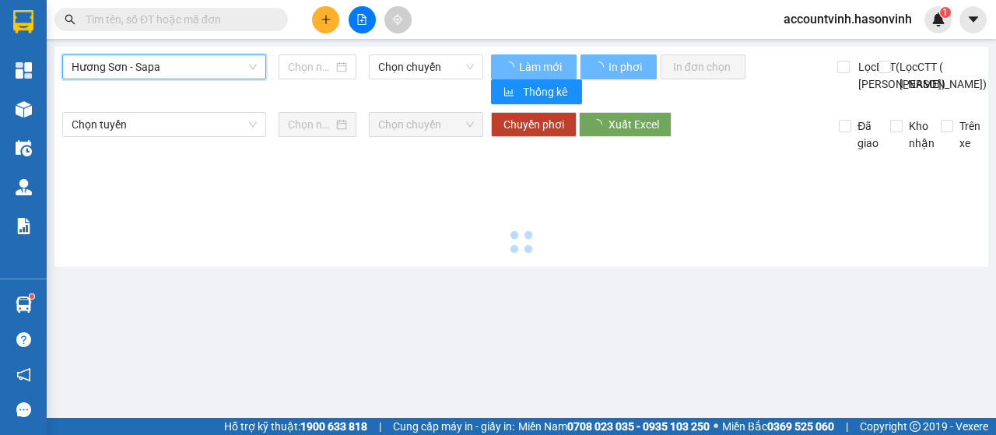
type input "[DATE]"
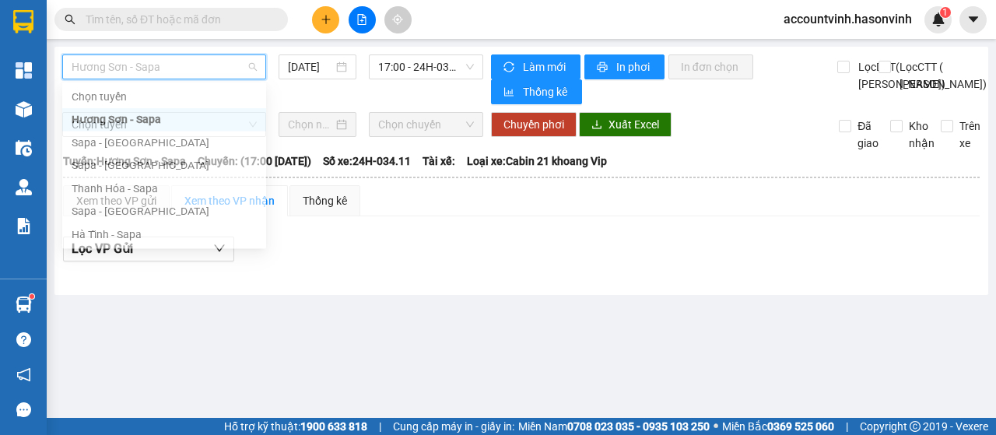
click at [198, 69] on span "Hương Sơn - Sapa" at bounding box center [164, 66] width 185 height 23
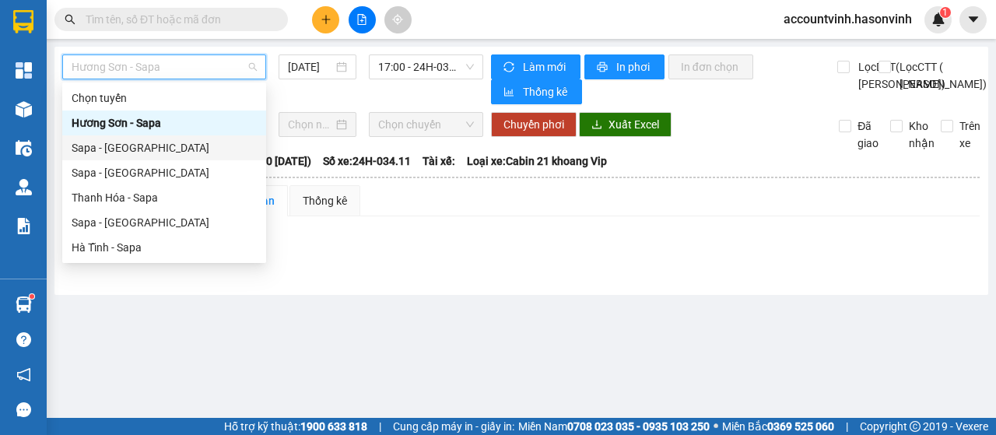
click at [130, 150] on div "Sapa - [GEOGRAPHIC_DATA]" at bounding box center [164, 147] width 185 height 17
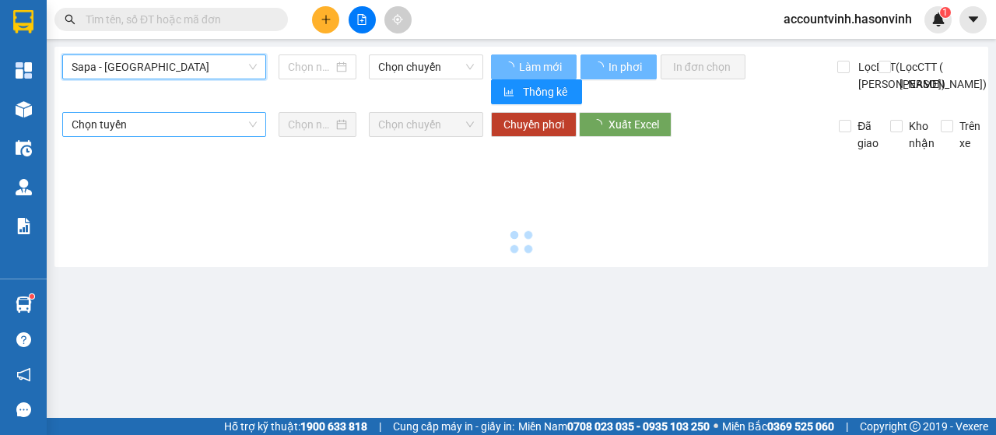
type input "[DATE]"
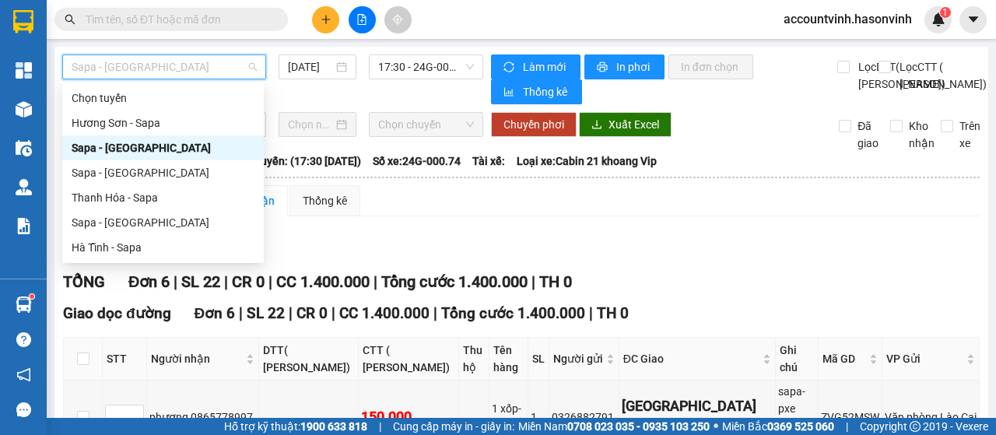
click at [209, 69] on span "Sapa - [GEOGRAPHIC_DATA]" at bounding box center [164, 66] width 185 height 23
click at [140, 225] on div "Sapa - [GEOGRAPHIC_DATA]" at bounding box center [163, 222] width 183 height 17
type input "[DATE]"
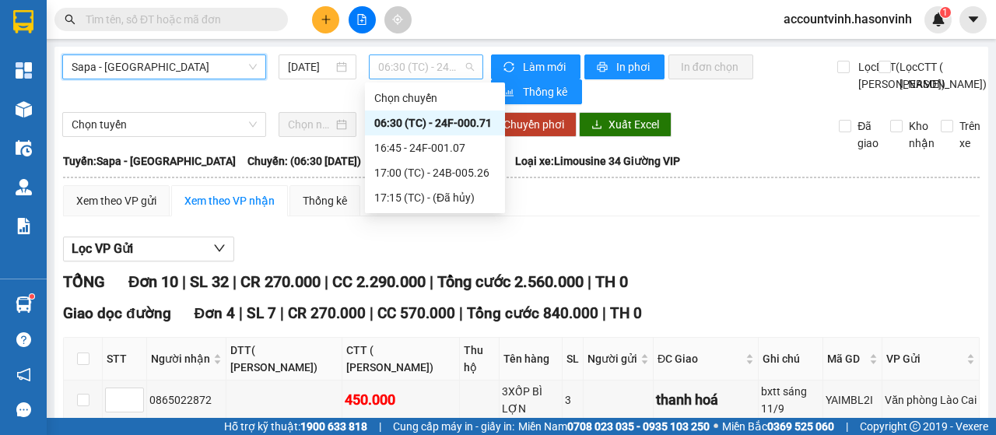
click at [402, 63] on span "06:30 (TC) - 24F-000.71" at bounding box center [425, 66] width 95 height 23
click at [428, 150] on div "16:45 - 24F-001.07" at bounding box center [434, 147] width 121 height 17
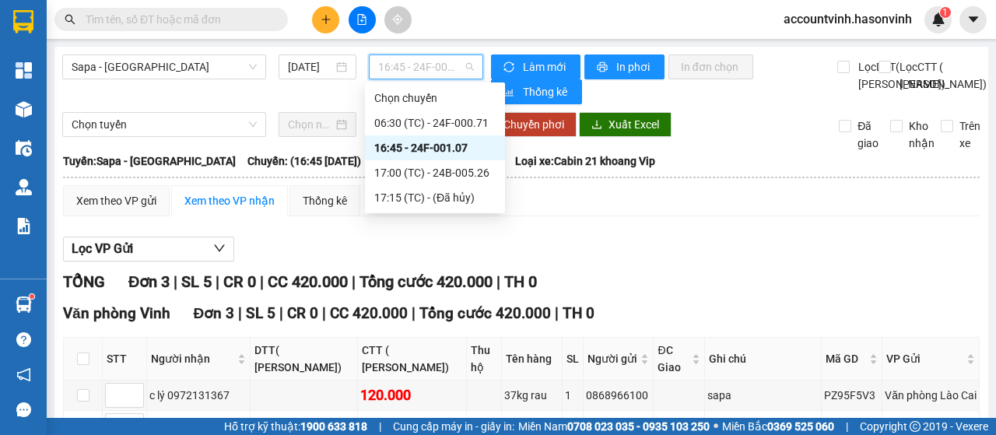
click at [401, 68] on span "16:45 - 24F-001.07" at bounding box center [425, 66] width 95 height 23
click at [474, 170] on div "17:00 (TC) - 24B-005.26" at bounding box center [434, 172] width 121 height 17
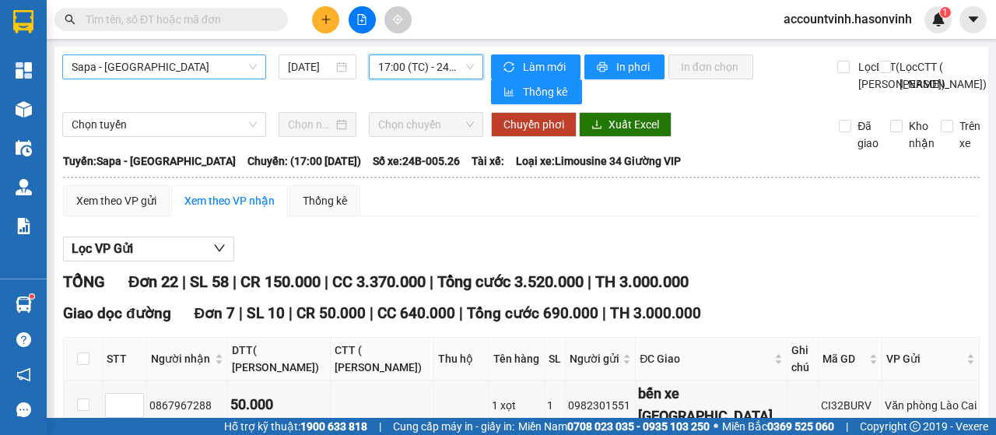
click at [181, 62] on span "Sapa - [GEOGRAPHIC_DATA]" at bounding box center [164, 66] width 185 height 23
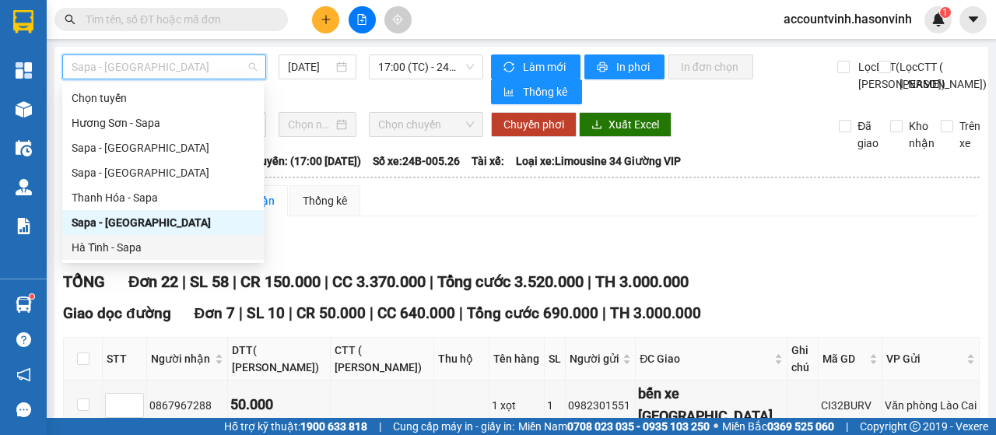
click at [172, 251] on div "Hà Tĩnh - Sapa" at bounding box center [163, 247] width 183 height 17
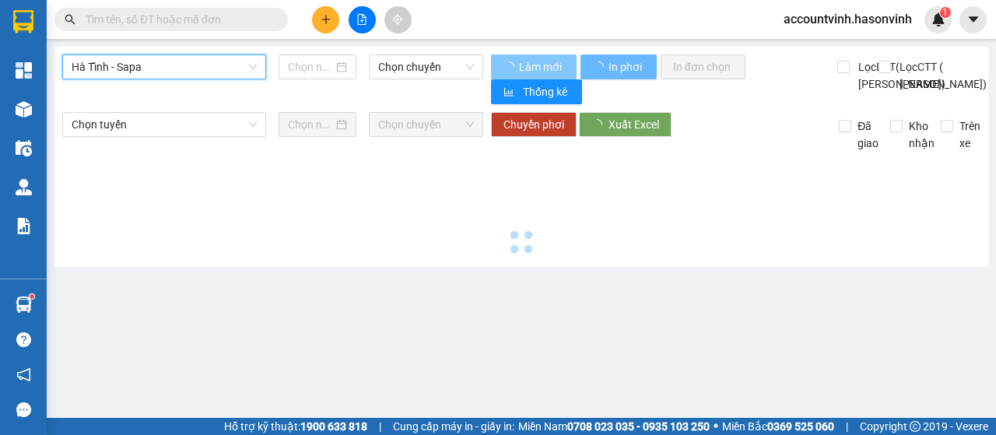
type input "[DATE]"
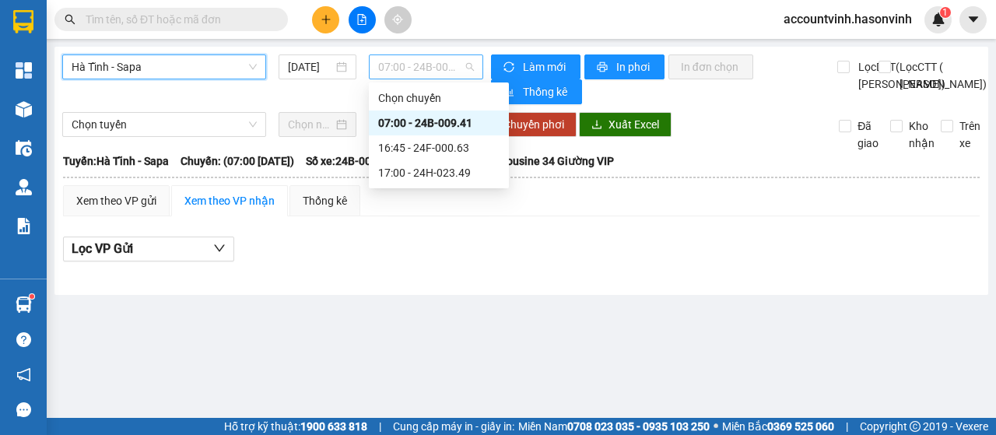
click at [434, 69] on span "07:00 - 24B-009.41" at bounding box center [425, 66] width 95 height 23
click at [454, 144] on div "16:45 - 24F-000.63" at bounding box center [438, 147] width 121 height 17
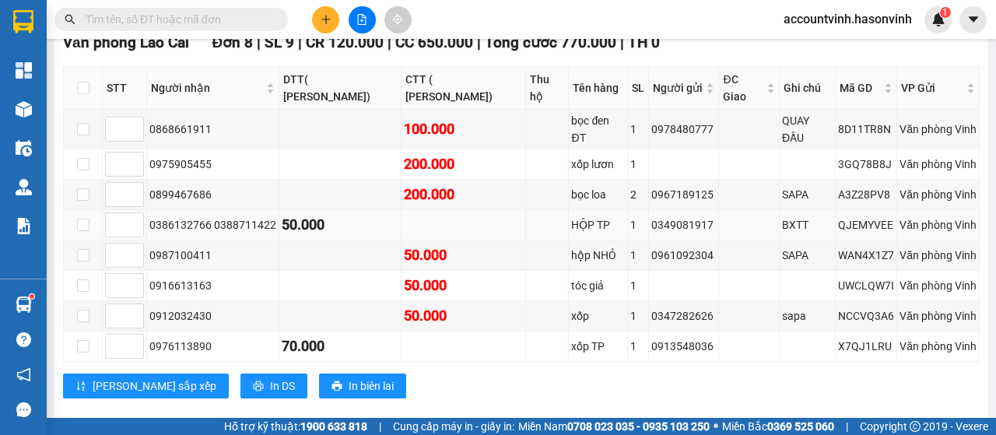
scroll to position [301, 0]
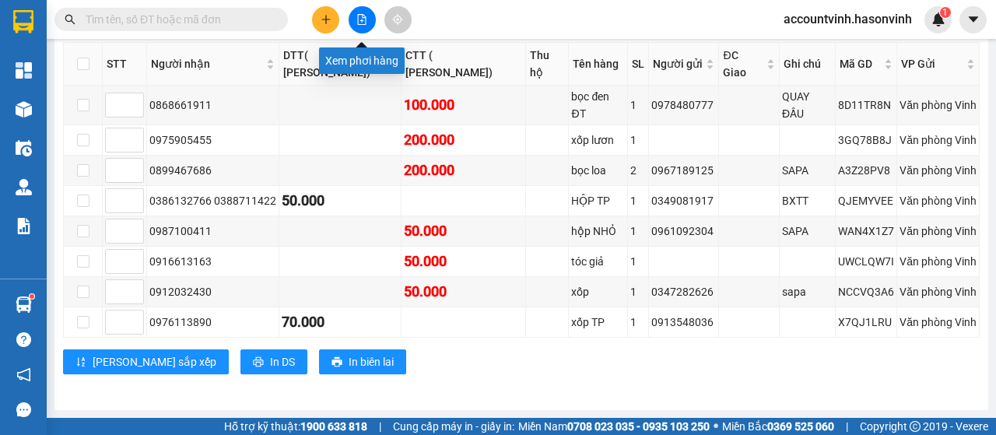
click at [362, 23] on icon "file-add" at bounding box center [362, 19] width 11 height 11
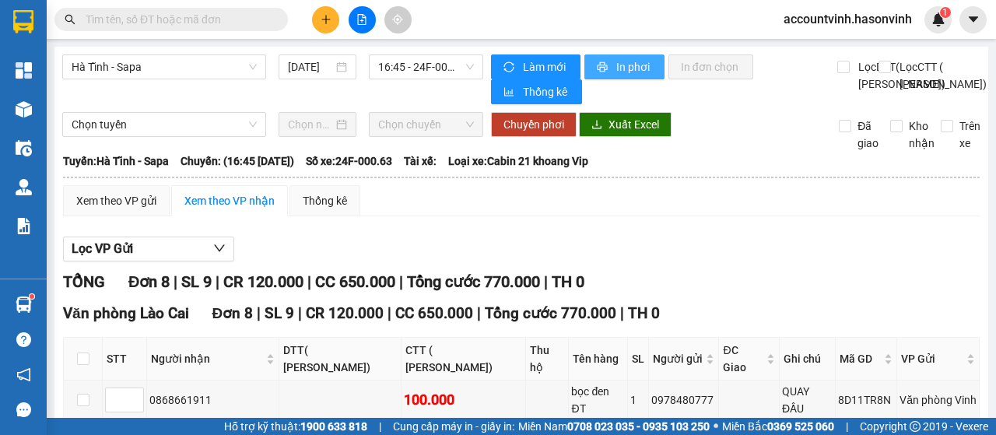
drag, startPoint x: 643, startPoint y: 66, endPoint x: 617, endPoint y: 70, distance: 26.8
click at [641, 65] on span "In phơi" at bounding box center [635, 66] width 36 height 17
click at [397, 71] on span "16:45 - 24F-000.63" at bounding box center [425, 66] width 95 height 23
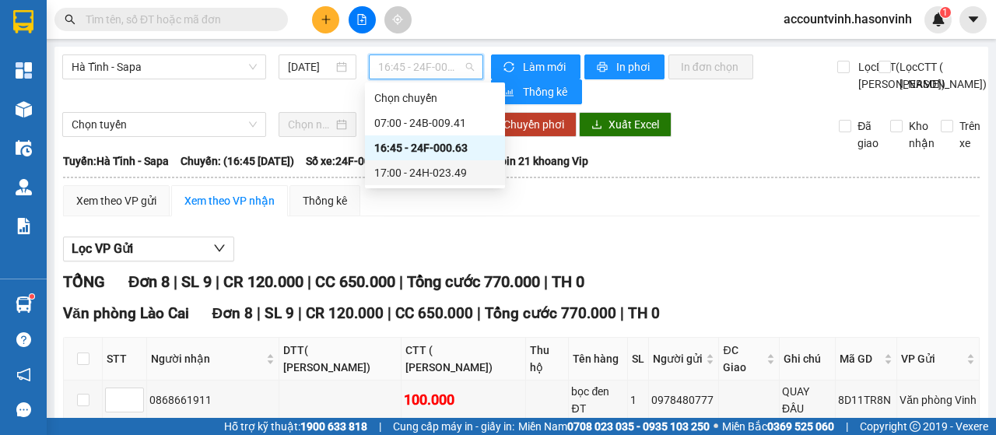
click at [435, 177] on div "17:00 - 24H-023.49" at bounding box center [434, 172] width 121 height 17
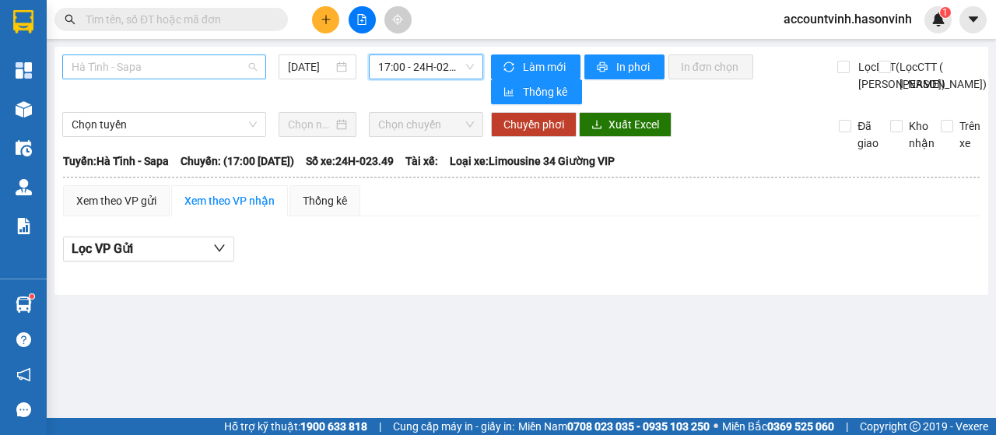
click at [177, 68] on span "Hà Tĩnh - Sapa" at bounding box center [164, 66] width 185 height 23
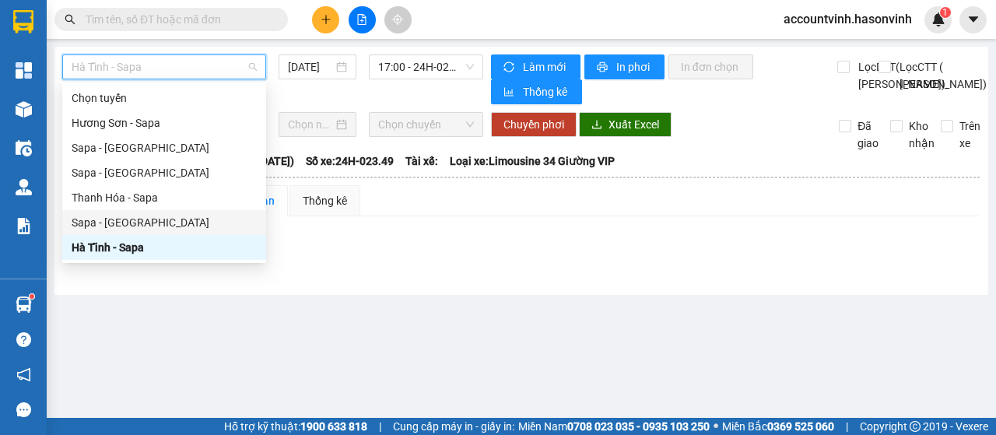
click at [142, 226] on div "Sapa - [GEOGRAPHIC_DATA]" at bounding box center [164, 222] width 185 height 17
type input "[DATE]"
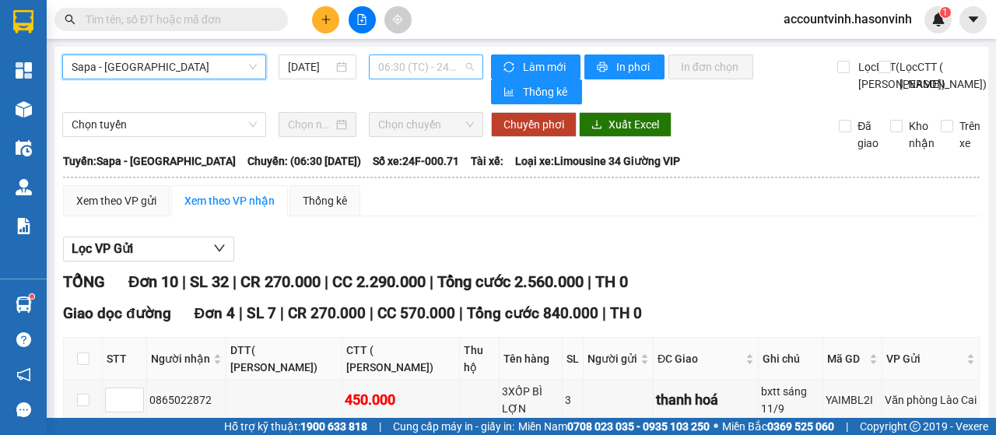
click at [427, 71] on span "06:30 (TC) - 24F-000.71" at bounding box center [425, 66] width 95 height 23
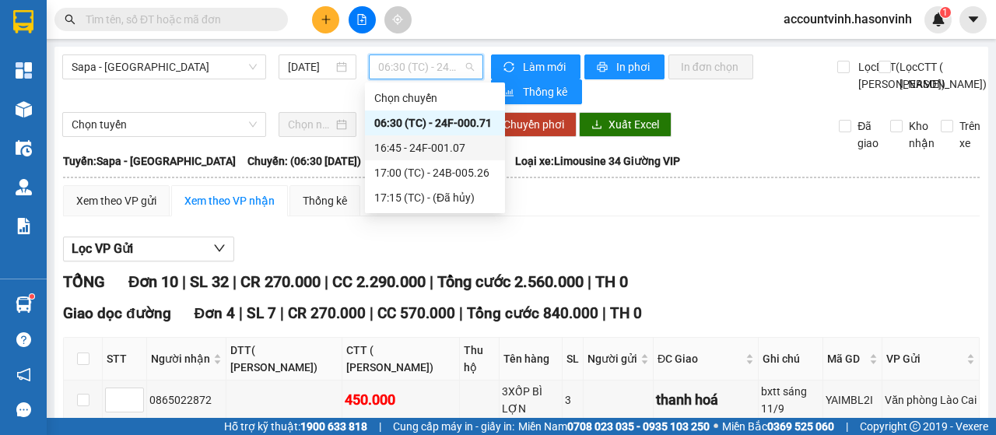
click at [438, 147] on div "16:45 - 24F-001.07" at bounding box center [434, 147] width 121 height 17
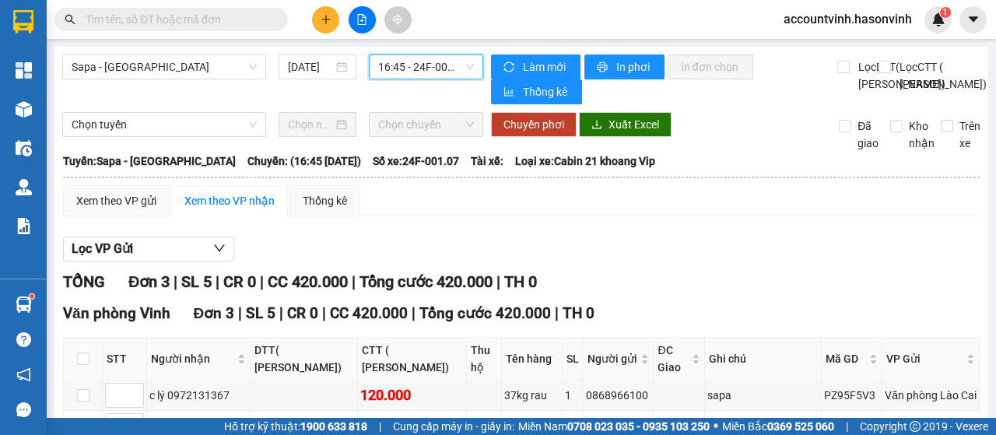
click at [411, 60] on span "16:45 - 24F-001.07" at bounding box center [425, 66] width 95 height 23
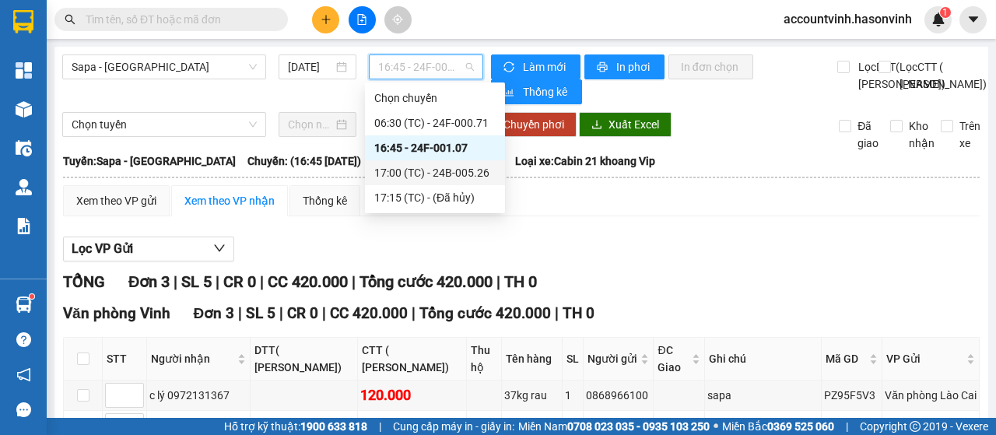
click at [453, 172] on div "17:00 (TC) - 24B-005.26" at bounding box center [434, 172] width 121 height 17
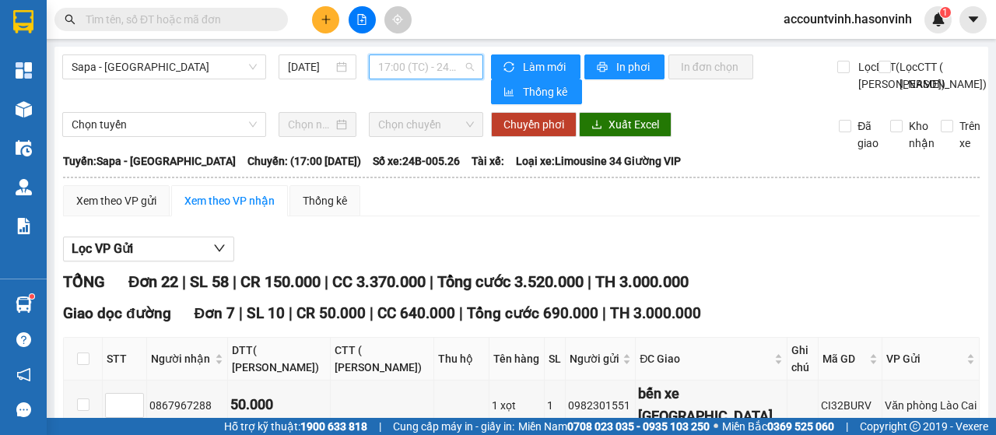
click at [413, 69] on span "17:00 (TC) - 24B-005.26" at bounding box center [425, 66] width 95 height 23
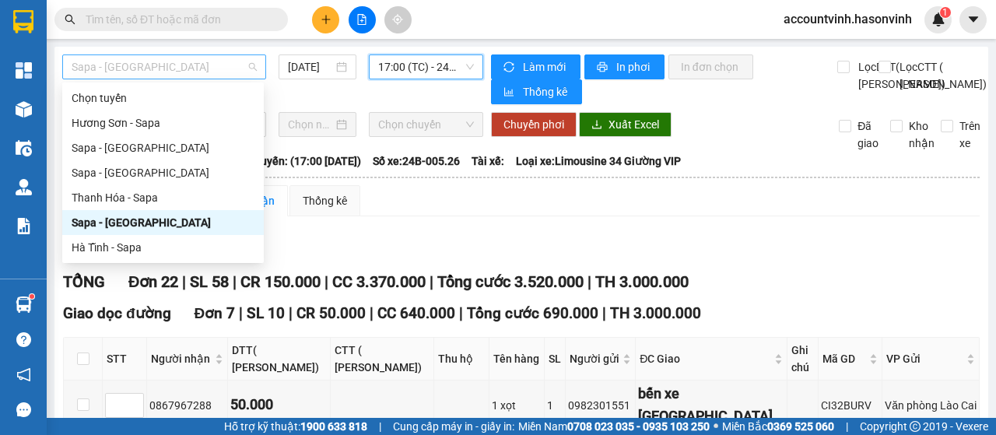
click at [142, 67] on span "Sapa - [GEOGRAPHIC_DATA]" at bounding box center [164, 66] width 185 height 23
click at [136, 150] on div "Sapa - [GEOGRAPHIC_DATA]" at bounding box center [163, 147] width 183 height 17
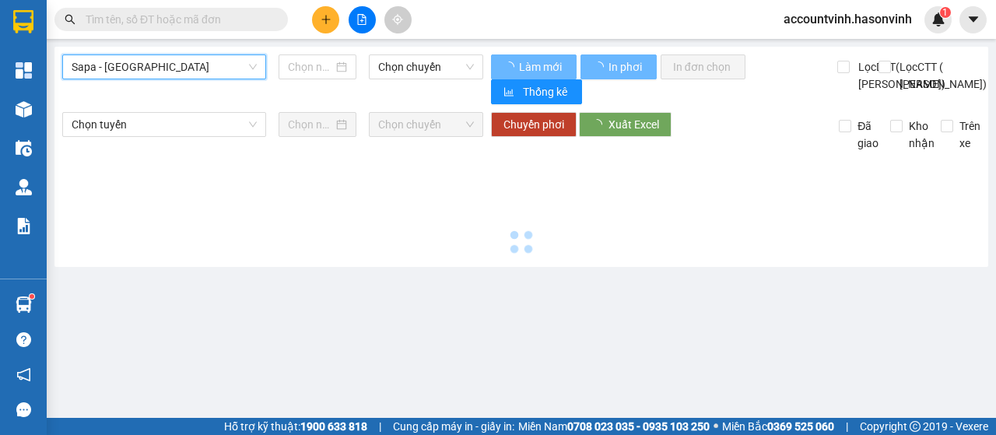
type input "[DATE]"
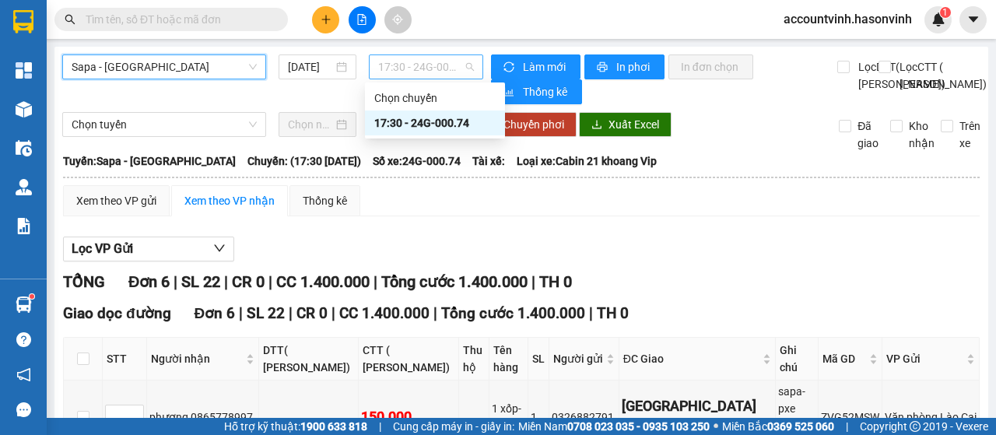
click at [428, 68] on span "17:30 - 24G-000.74" at bounding box center [425, 66] width 95 height 23
